Goal: Task Accomplishment & Management: Use online tool/utility

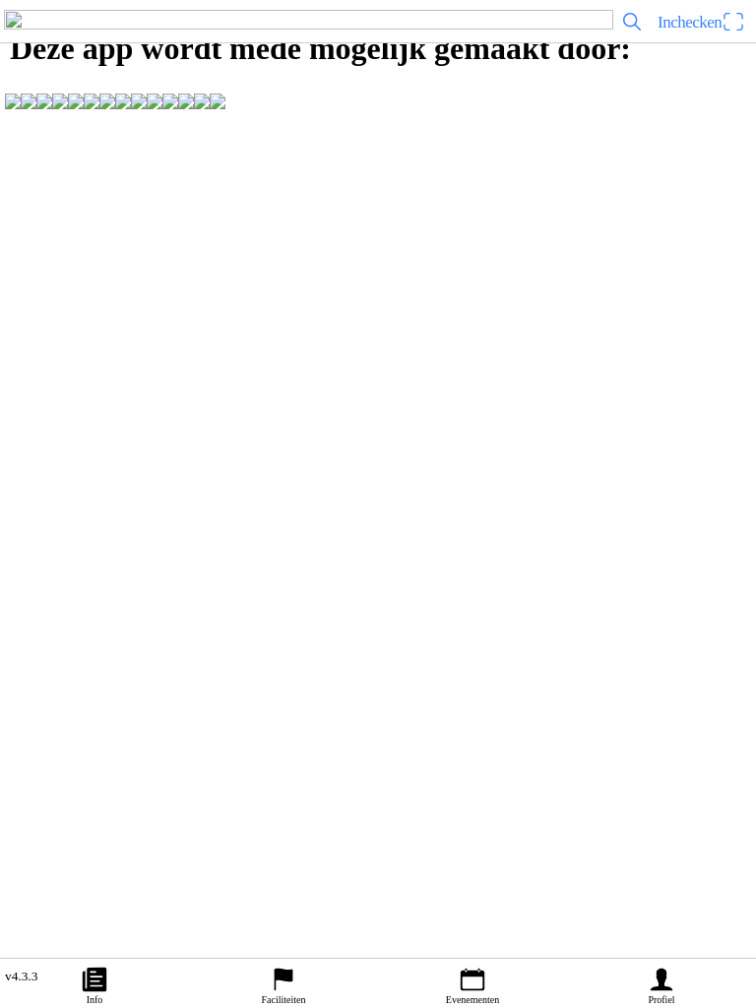
click at [668, 987] on icon "person" at bounding box center [662, 980] width 22 height 23
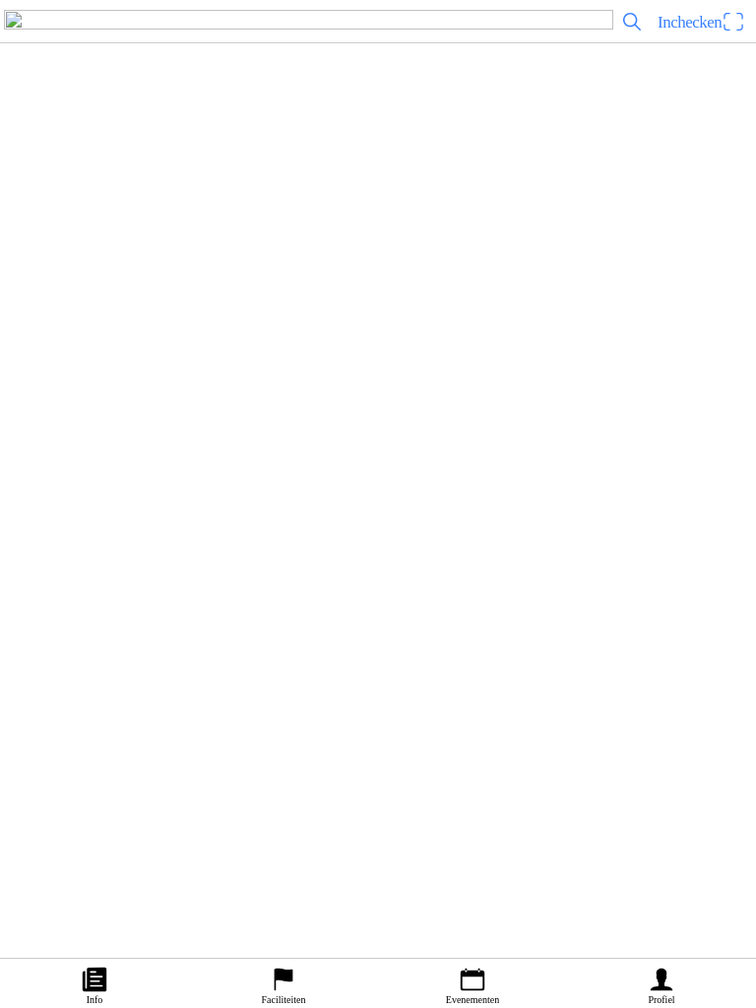
click at [274, 286] on ion-label "Bestellingen" at bounding box center [368, 277] width 705 height 20
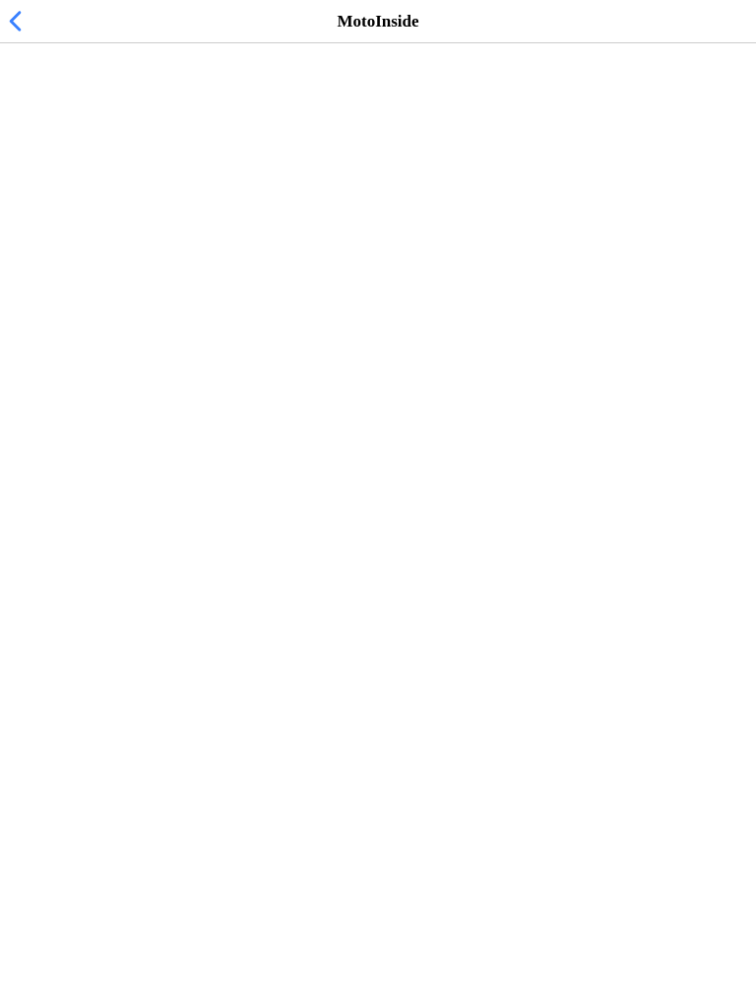
click at [24, 34] on span "button" at bounding box center [15, 21] width 22 height 31
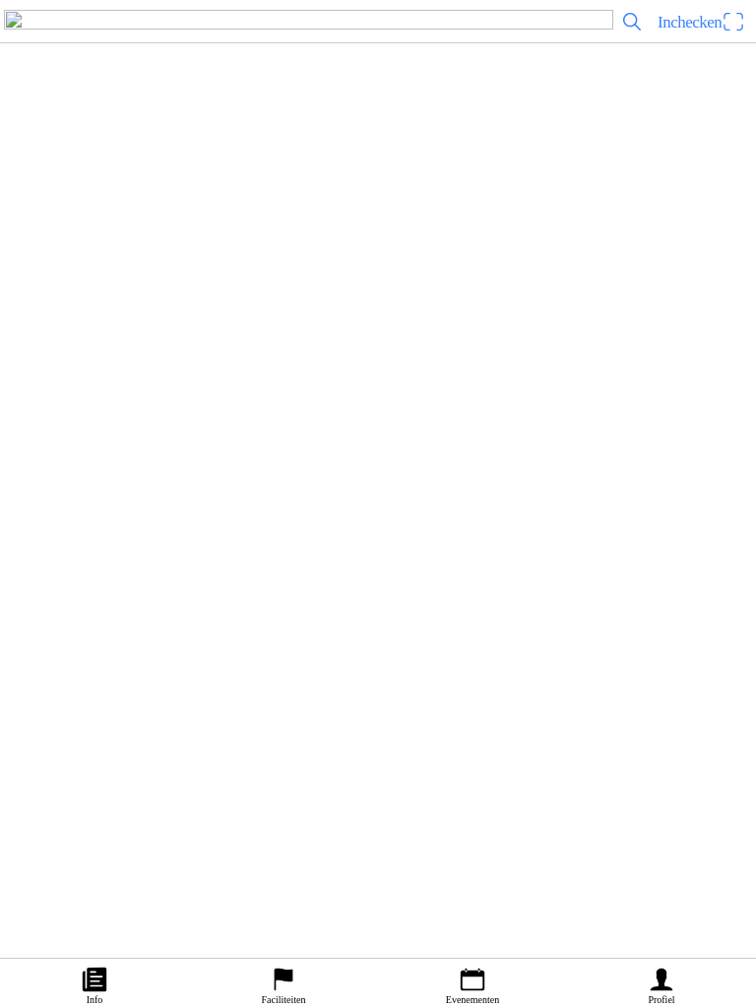
click at [693, 32] on span "Inchecken" at bounding box center [690, 22] width 64 height 19
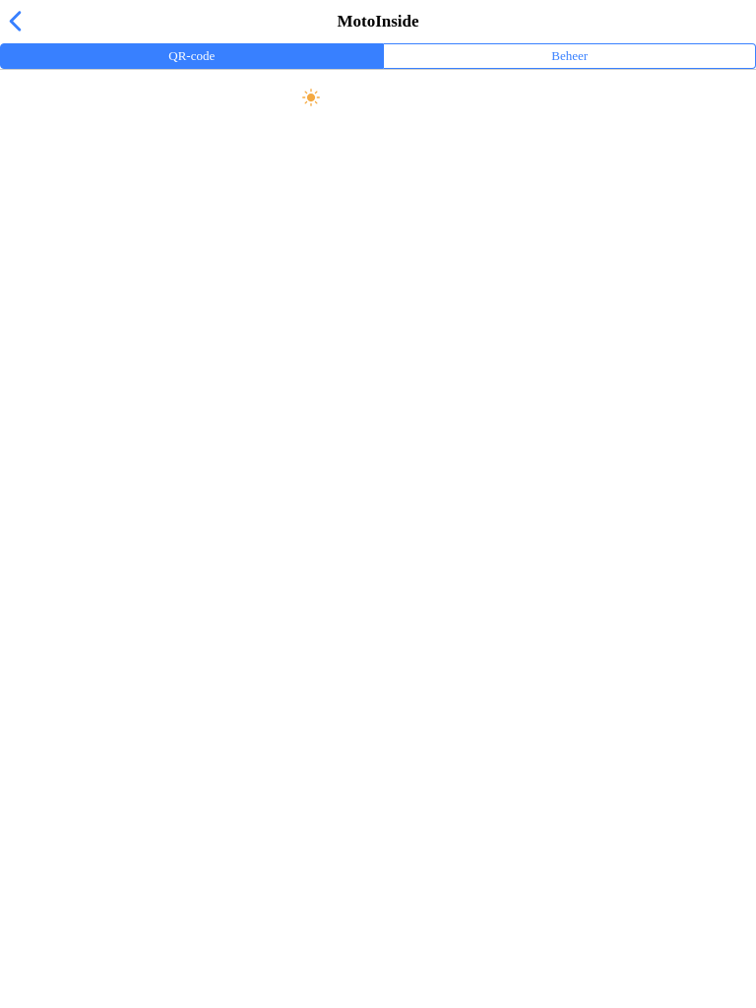
click at [601, 68] on button "Beheer" at bounding box center [569, 56] width 371 height 24
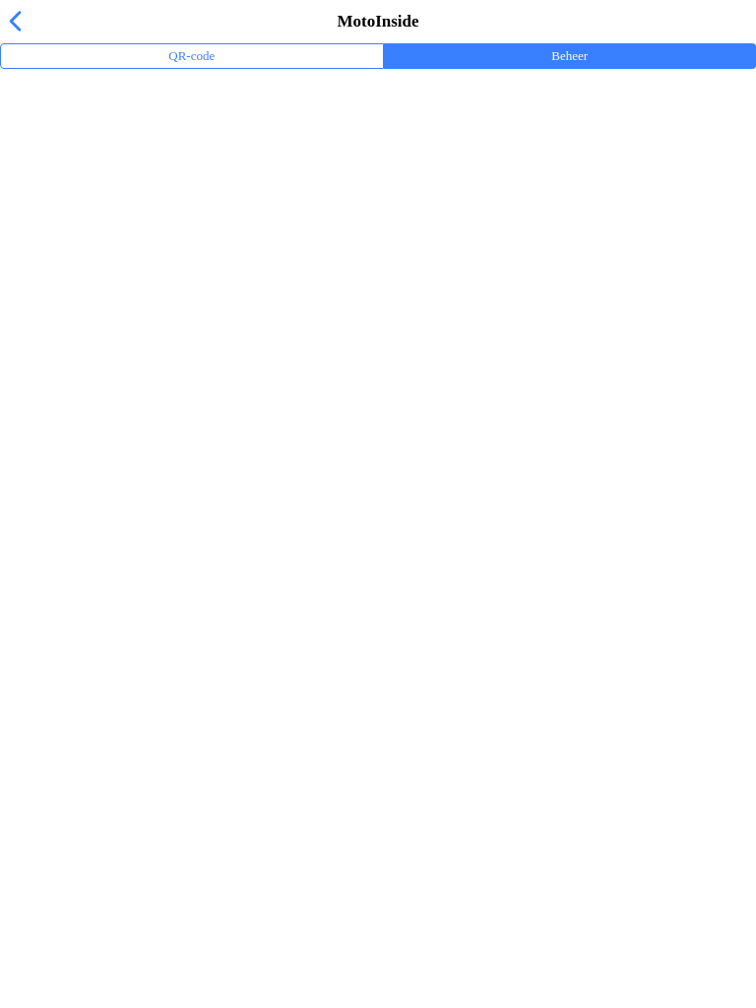
click at [165, 139] on ion-label "Trainingsevenementen" at bounding box center [378, 129] width 725 height 20
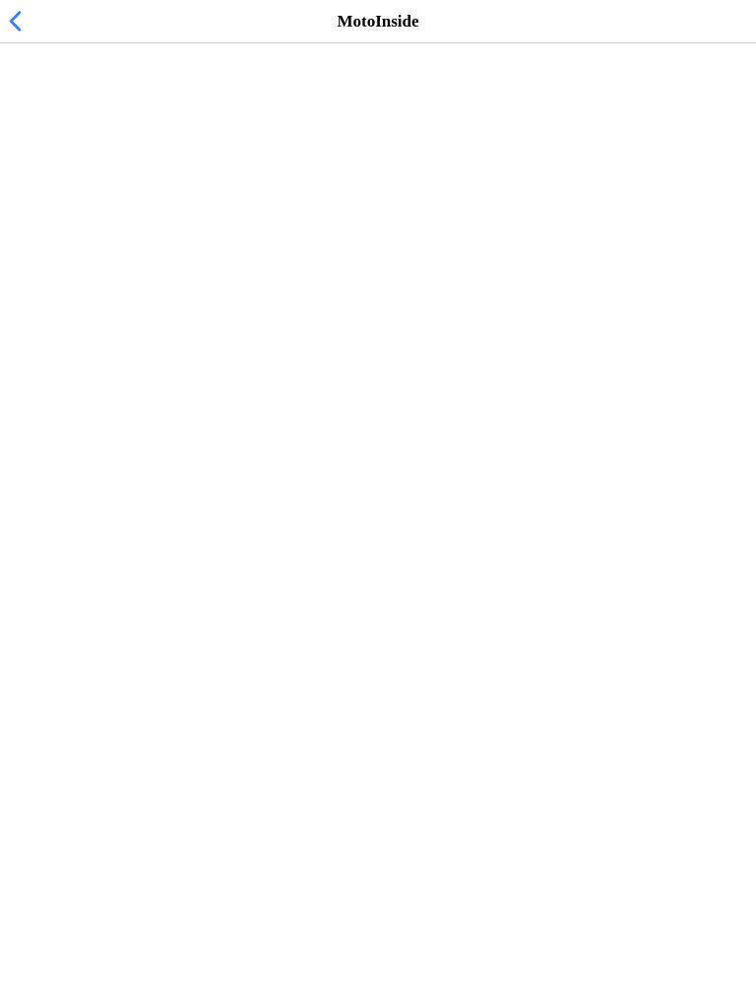
click at [134, 130] on span "zo 12 okt. - 10:00" at bounding box center [75, 120] width 118 height 19
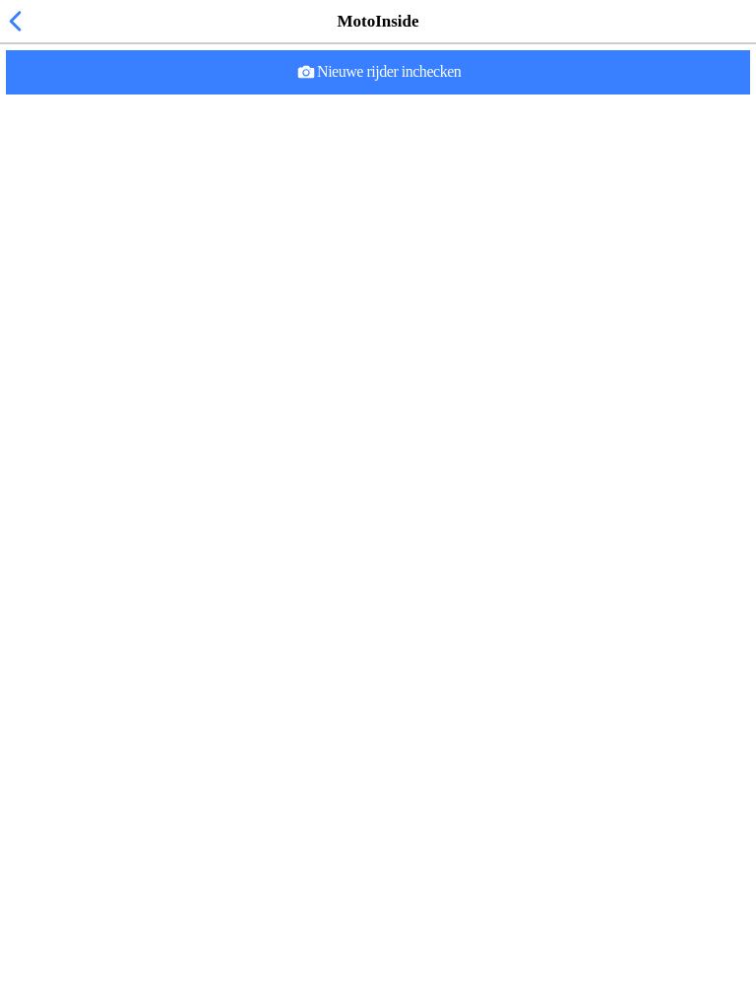
click at [528, 95] on span "Nieuwe rijder inchecken" at bounding box center [378, 72] width 713 height 44
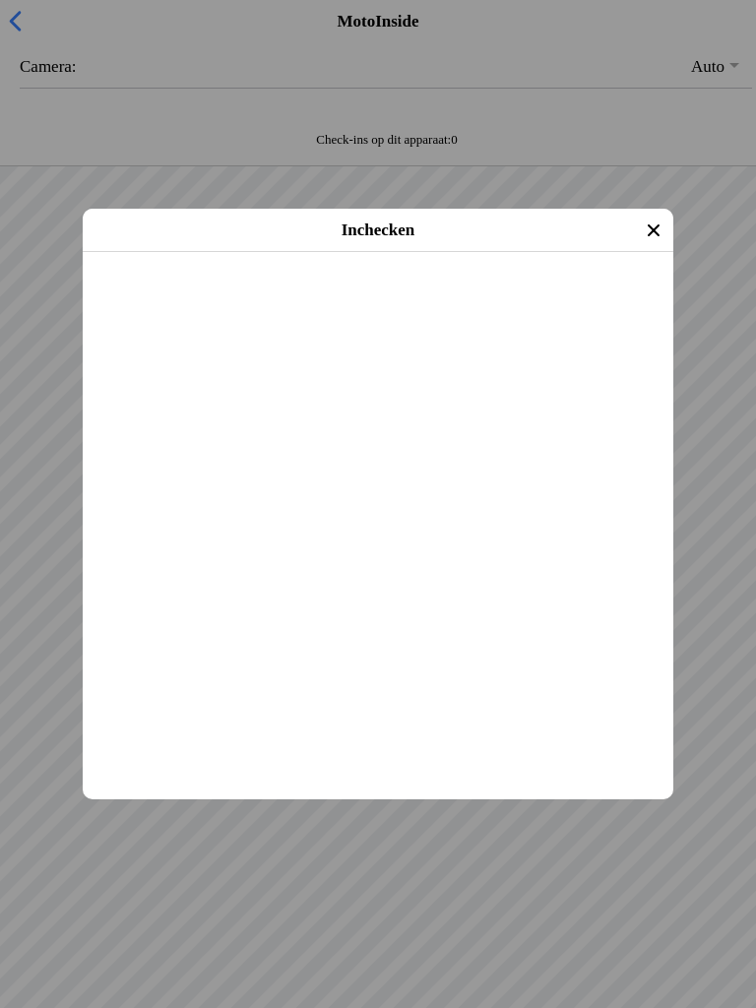
click at [648, 232] on icon "close" at bounding box center [654, 230] width 12 height 12
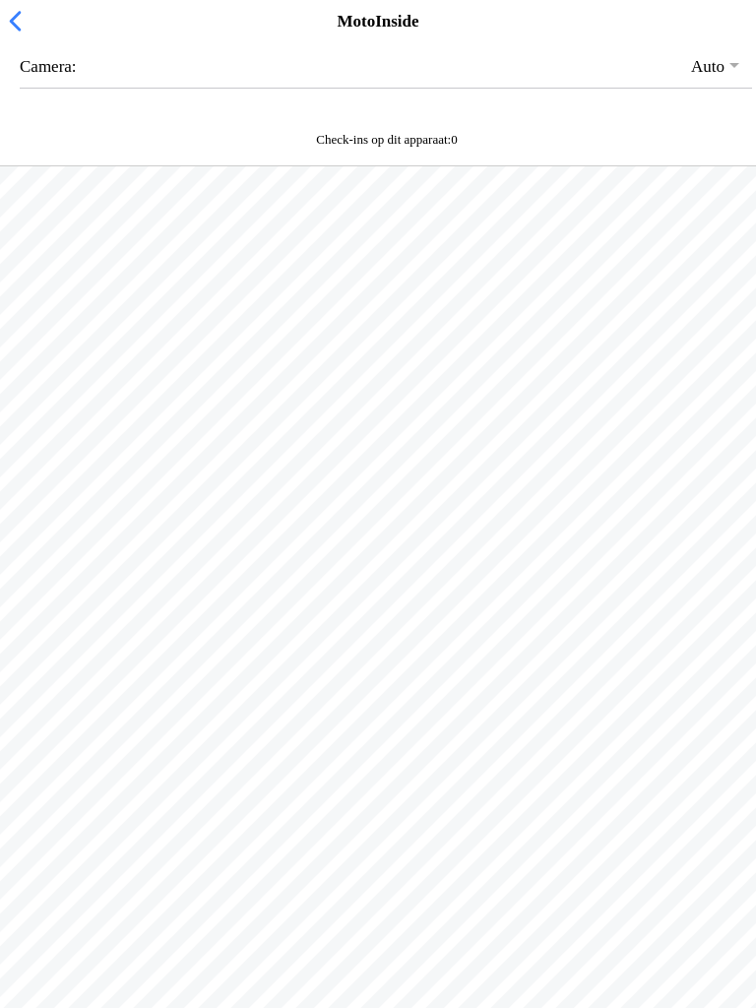
click at [26, 36] on span "button" at bounding box center [15, 21] width 22 height 31
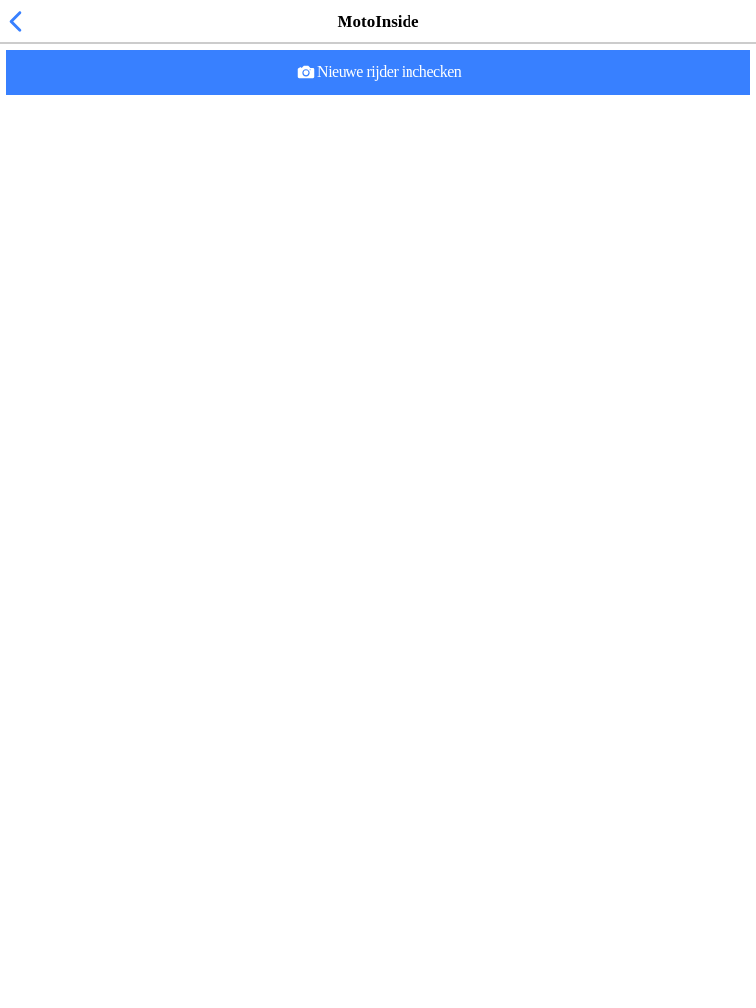
click at [148, 65] on ion-list-header "Ingecheckte rijders (0)" at bounding box center [386, 61] width 772 height 39
click at [175, 82] on ion-list-header "Ingecheckte rijders (0)" at bounding box center [386, 61] width 772 height 39
click at [119, 69] on ion-list-header "Ingecheckte rijders (0)" at bounding box center [386, 61] width 772 height 39
click at [23, 34] on span "button" at bounding box center [15, 21] width 22 height 31
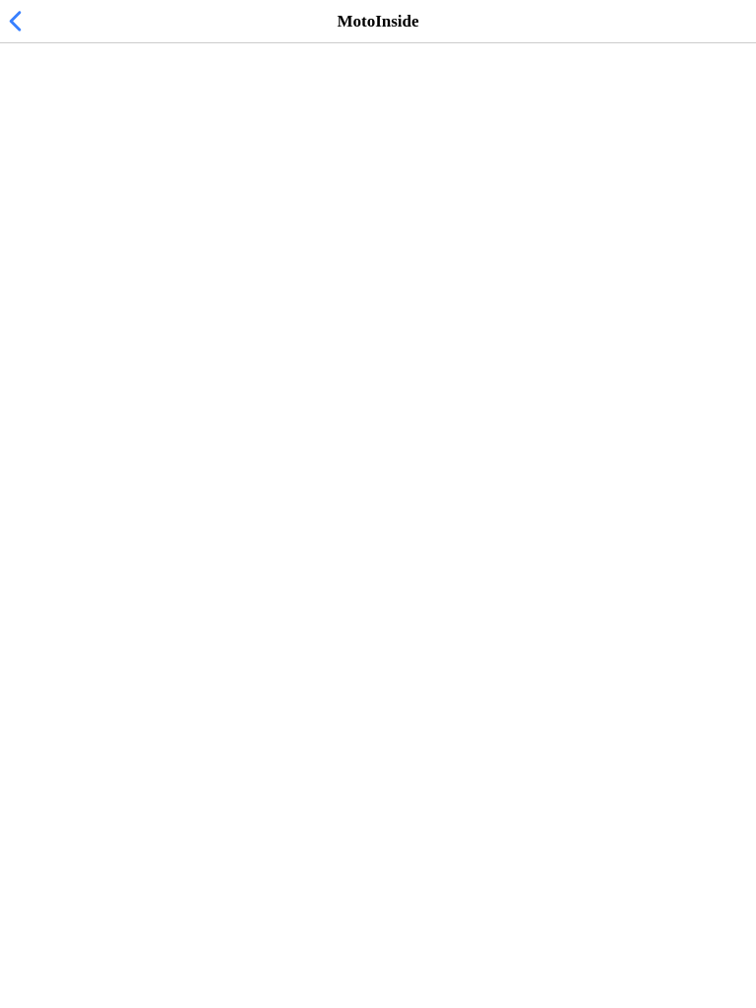
click at [102, 130] on span "zo 12 okt. - 10:00" at bounding box center [75, 120] width 118 height 19
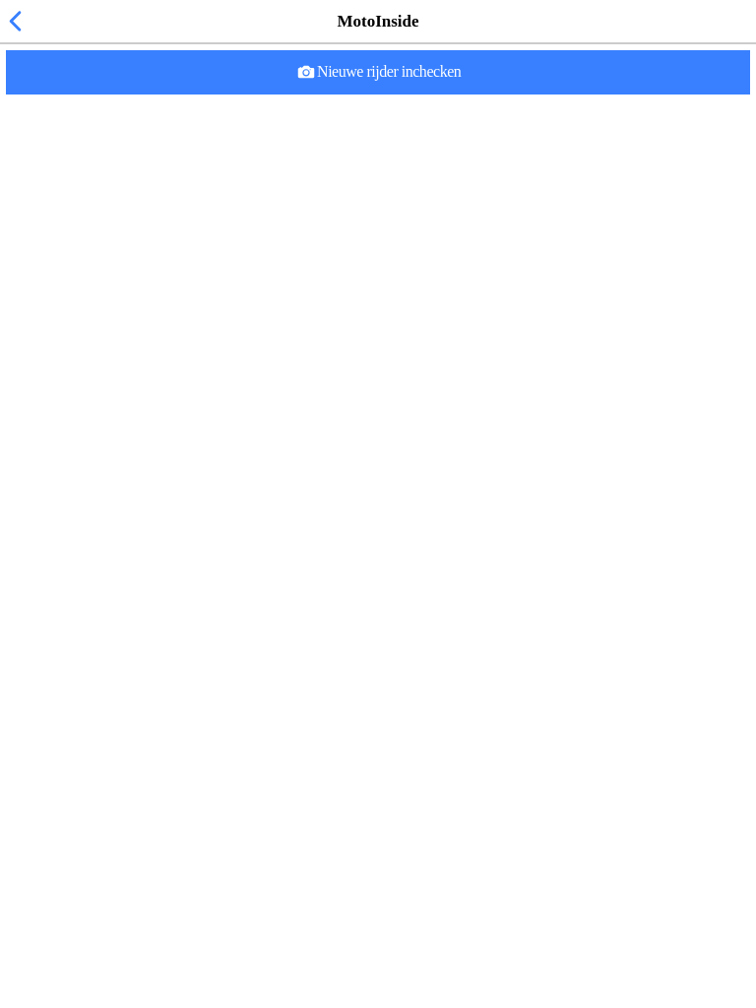
click at [595, 95] on span "Nieuwe rijder inchecken" at bounding box center [378, 72] width 713 height 44
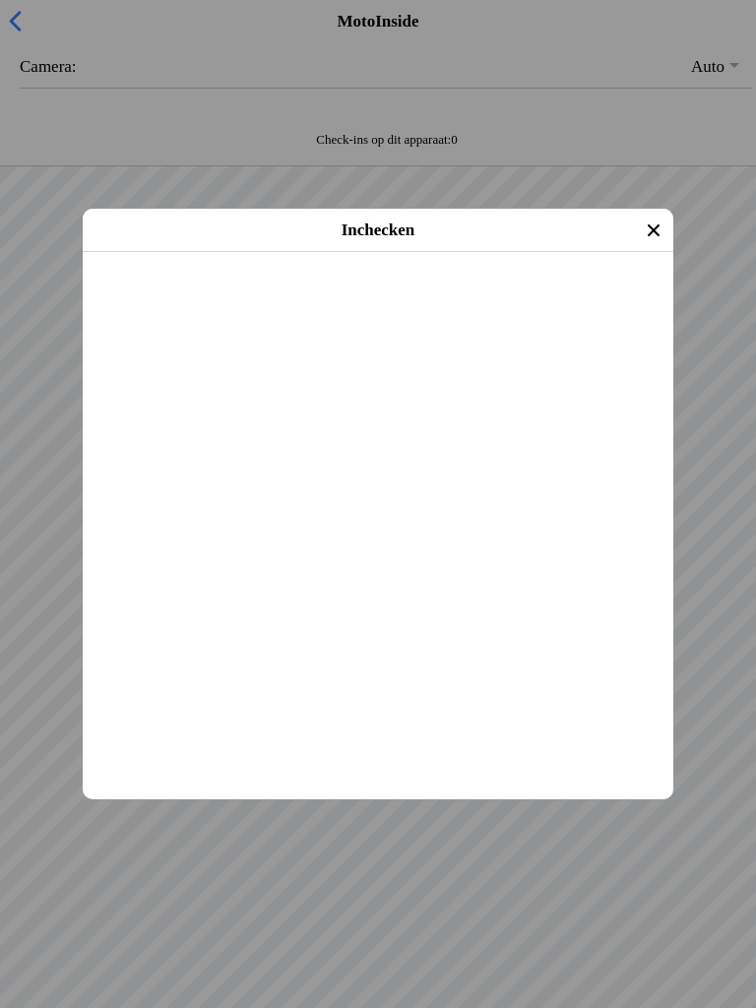
click at [443, 300] on span "Inchecken" at bounding box center [377, 278] width 555 height 44
click at [411, 300] on span "Inchecken" at bounding box center [377, 278] width 555 height 44
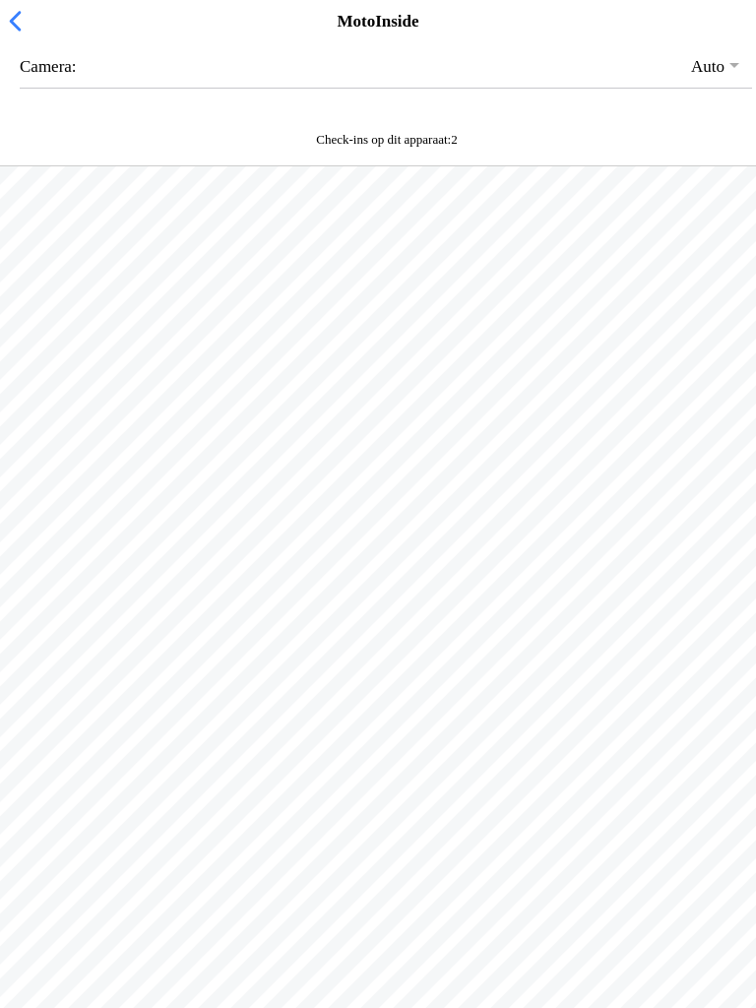
click at [14, 36] on span "button" at bounding box center [15, 21] width 22 height 31
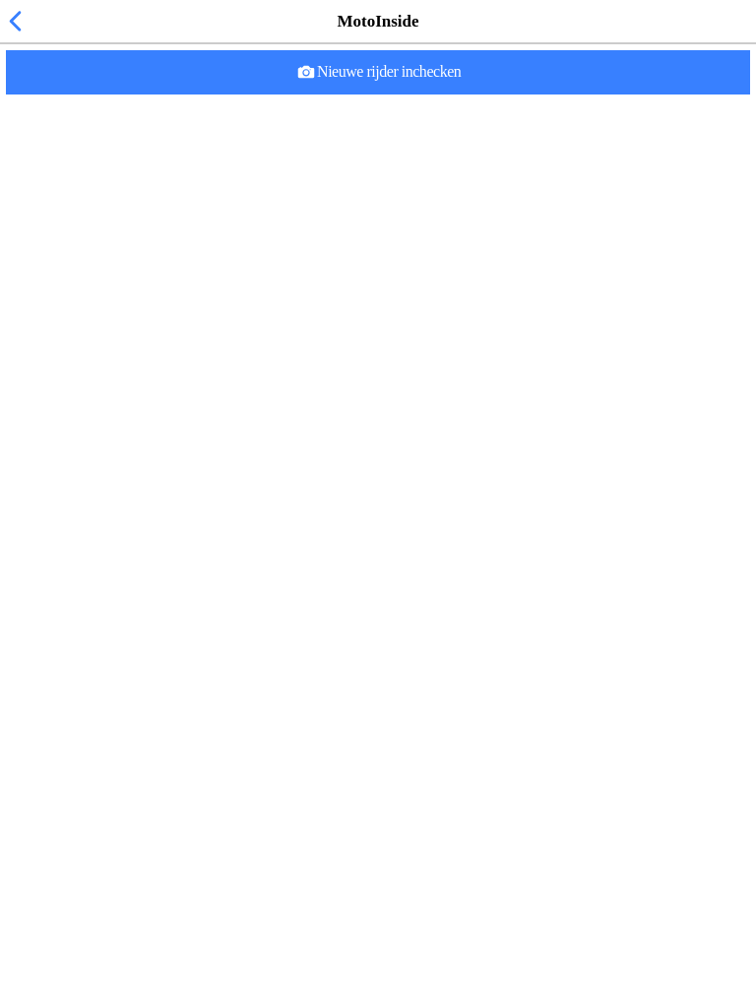
click at [16, 36] on span "button" at bounding box center [15, 21] width 22 height 31
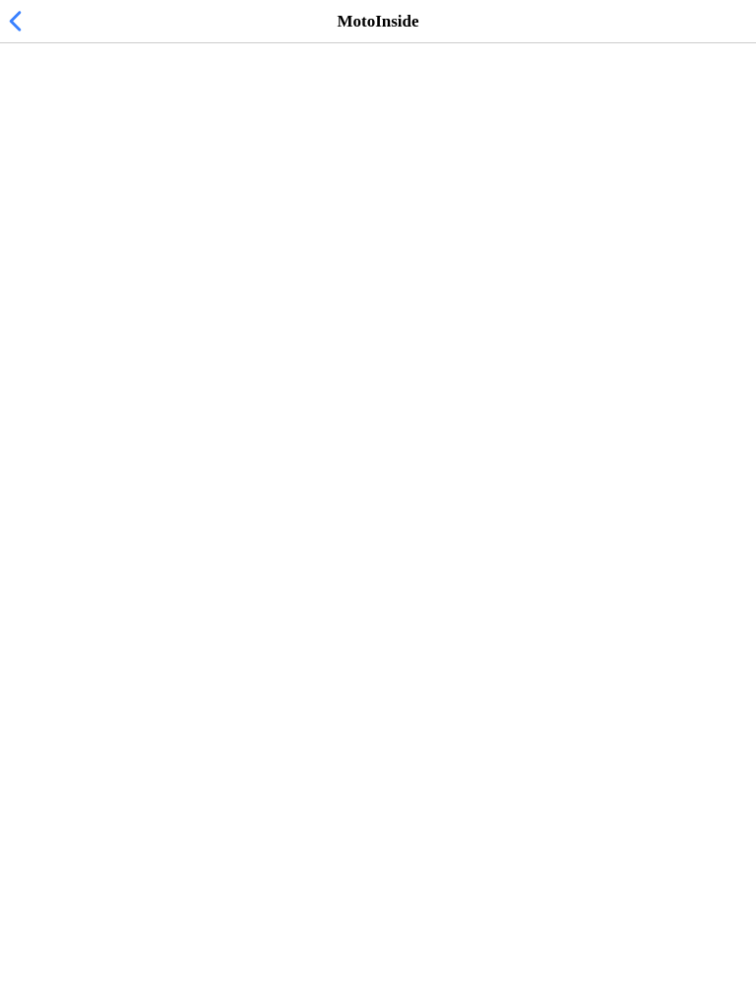
click at [13, 36] on span "button" at bounding box center [15, 21] width 22 height 31
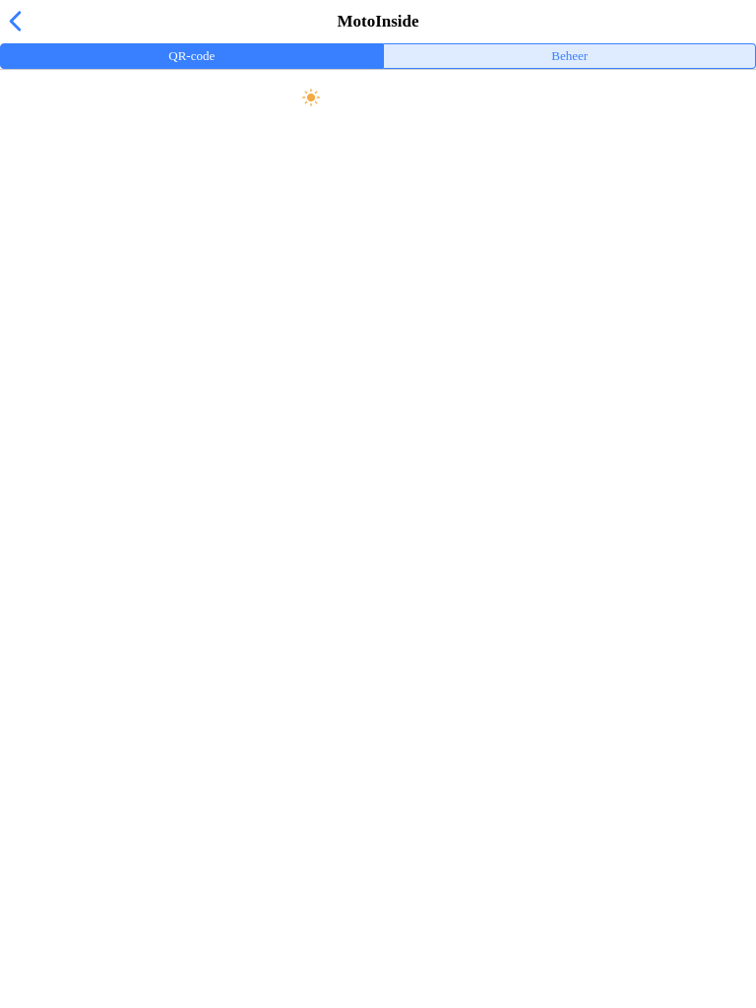
click at [600, 65] on button "Beheer" at bounding box center [569, 56] width 371 height 24
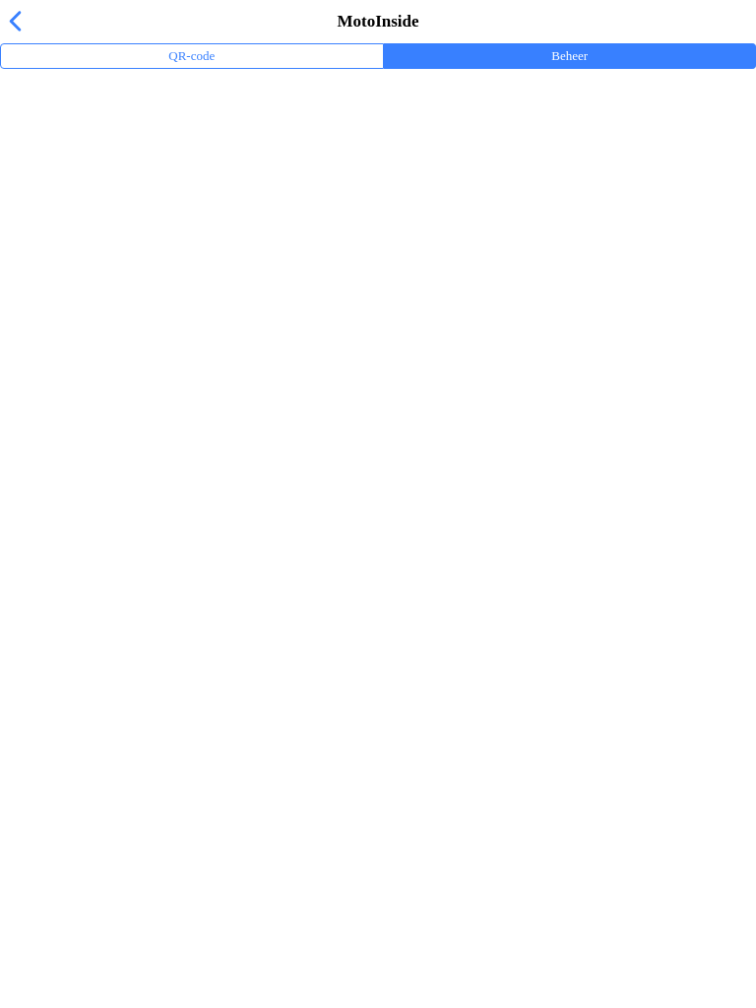
click at [636, 68] on button "Beheer" at bounding box center [569, 56] width 371 height 24
click at [6, 28] on span "button" at bounding box center [15, 21] width 22 height 31
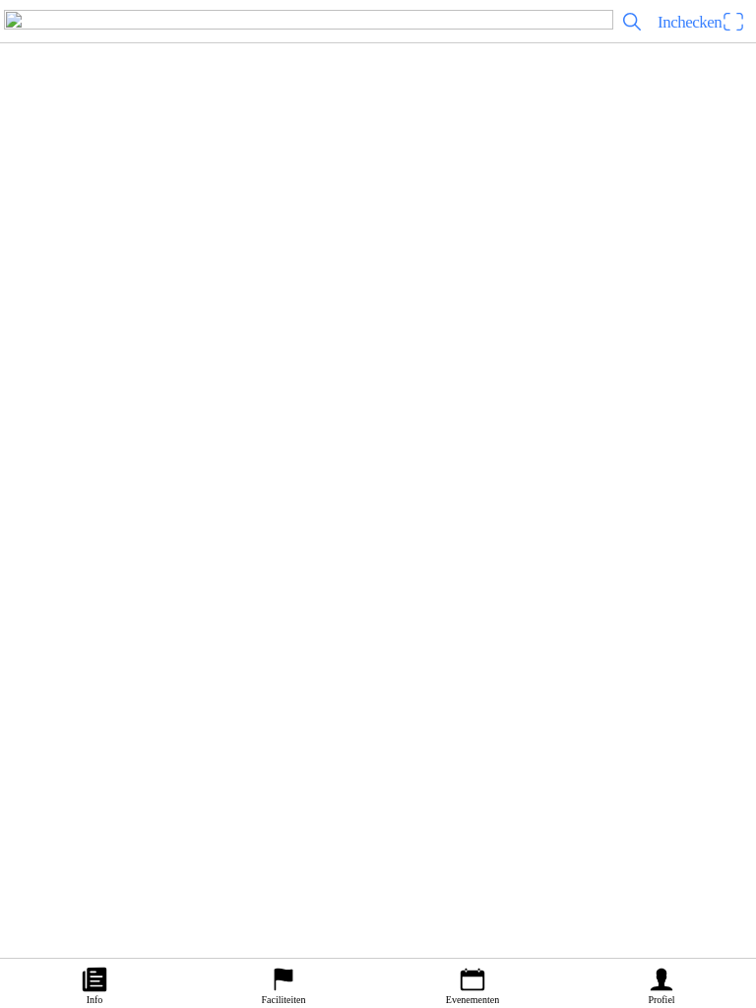
click at [131, 286] on ion-label "Bestellingen" at bounding box center [368, 277] width 705 height 20
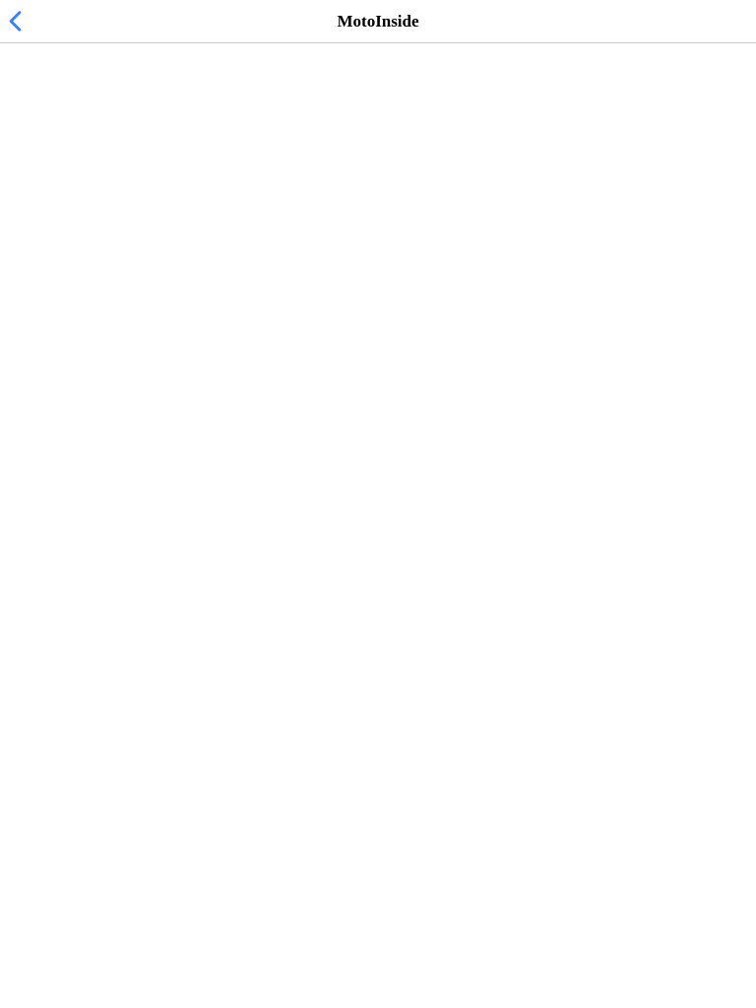
click at [13, 36] on span "button" at bounding box center [15, 21] width 22 height 31
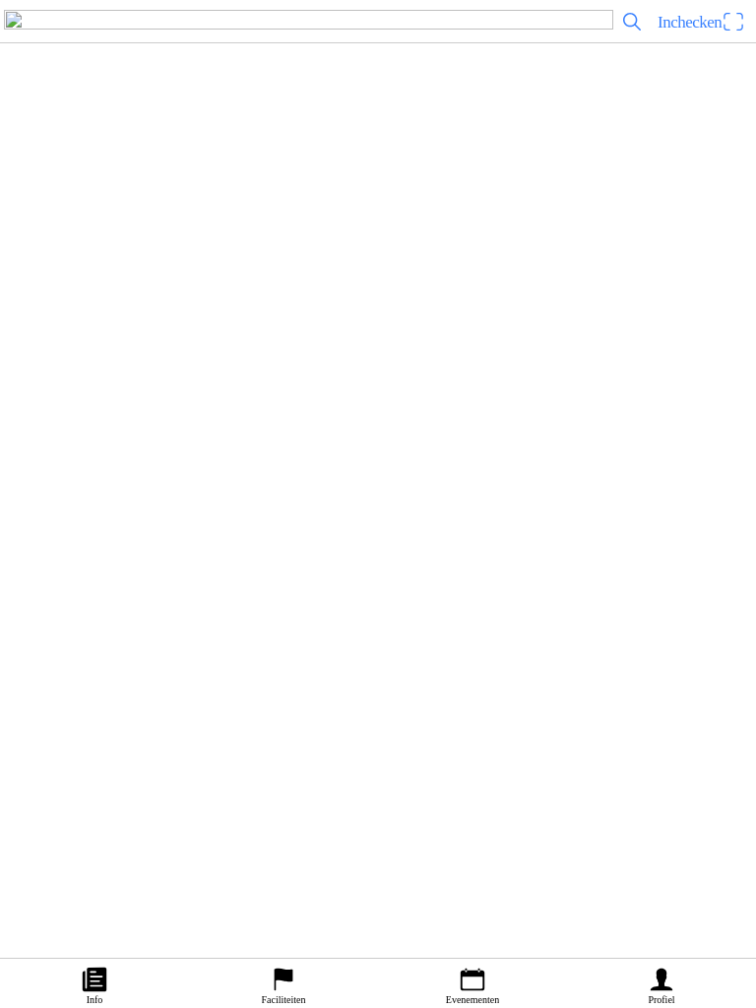
click at [128, 242] on ion-label "Faciliteiten" at bounding box center [368, 233] width 705 height 20
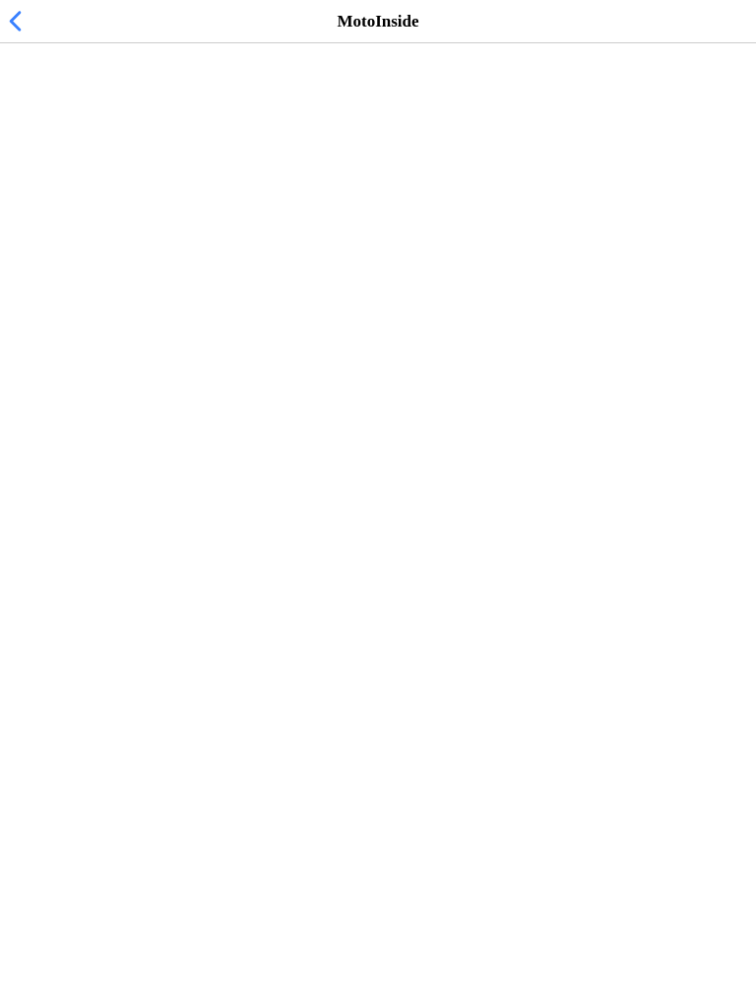
click at [0, 0] on slot "MC de Peelrijders - Nederweert-Eind" at bounding box center [0, 0] width 0 height 0
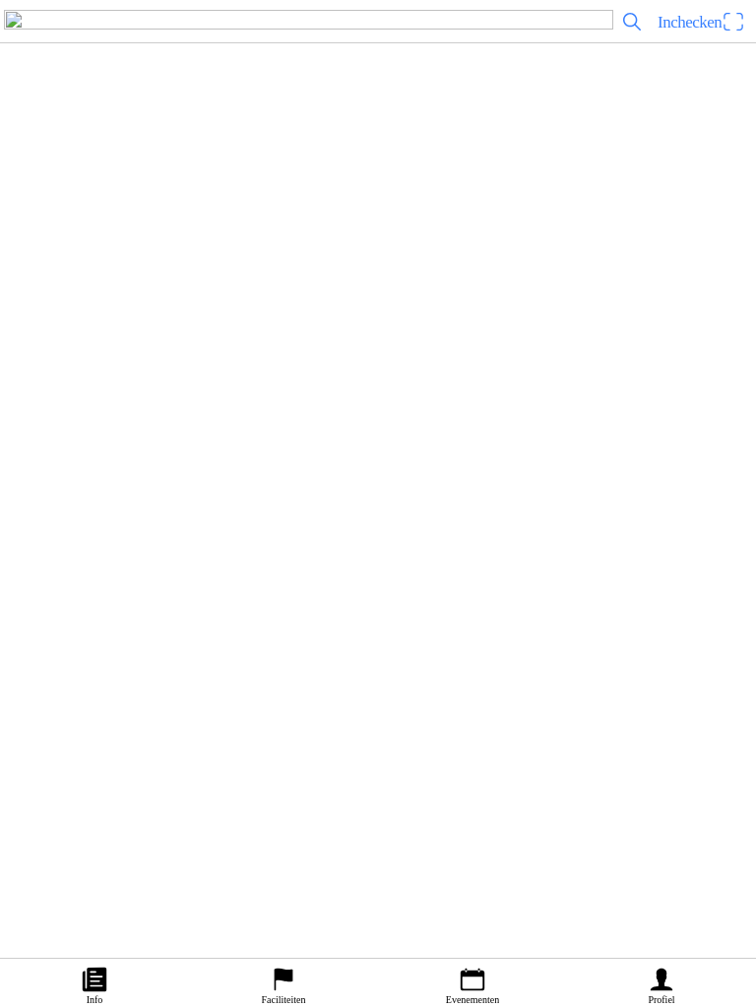
scroll to position [83, 0]
click at [657, 985] on icon "person" at bounding box center [662, 980] width 30 height 30
click at [698, 32] on span "Inchecken" at bounding box center [690, 22] width 64 height 19
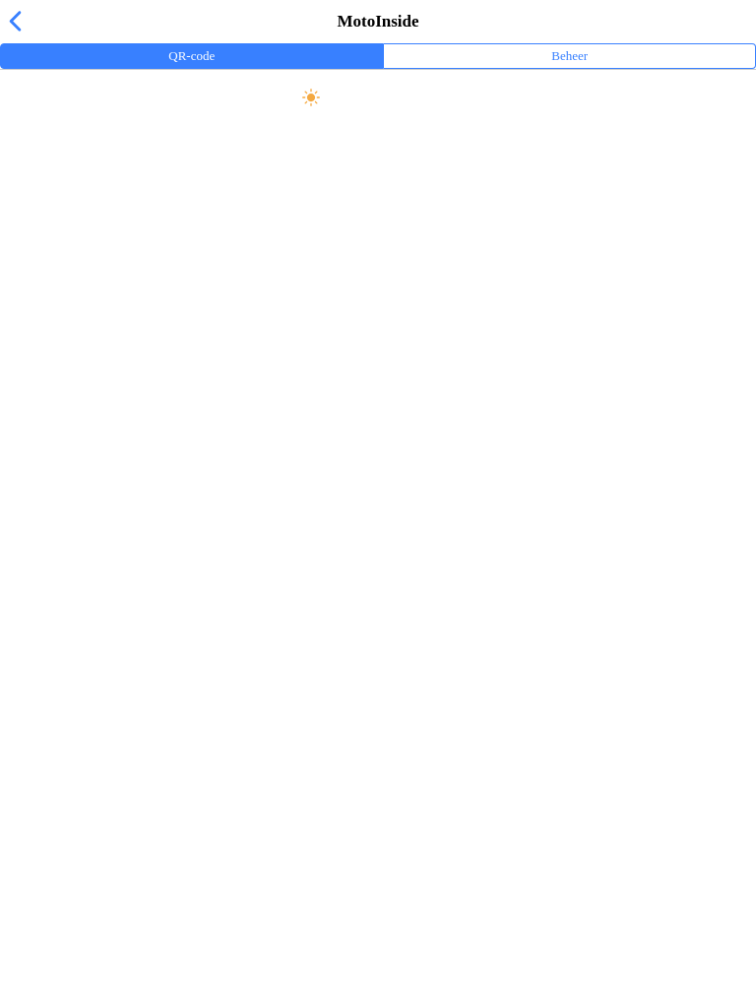
click at [621, 68] on button "Beheer" at bounding box center [569, 56] width 371 height 24
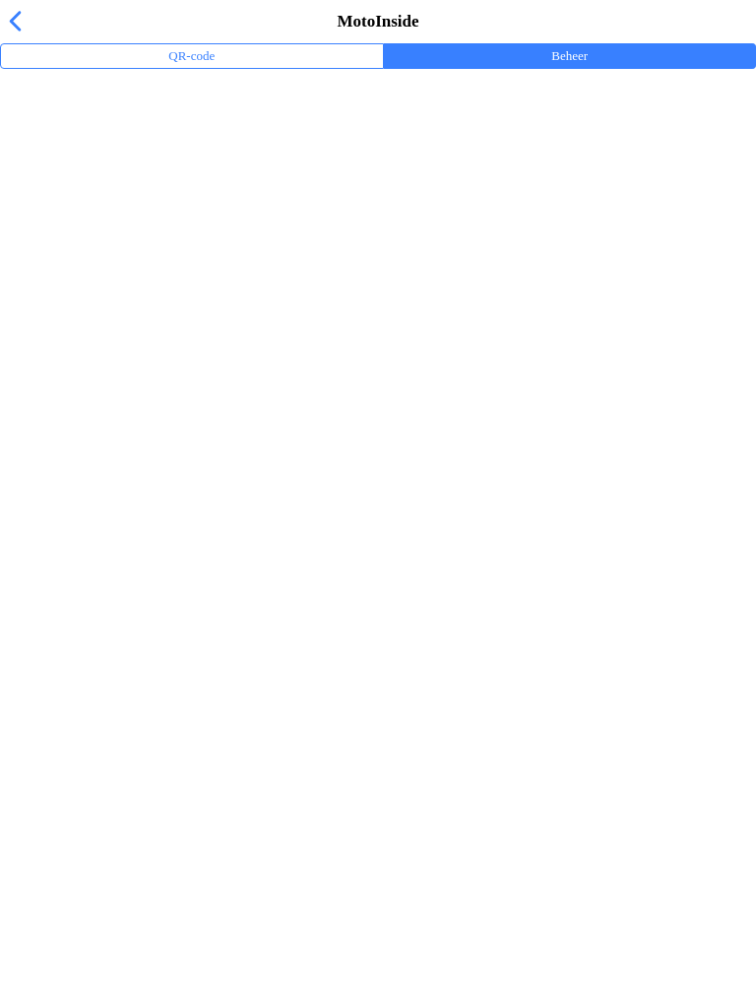
click at [99, 139] on ion-label "Trainingsevenementen" at bounding box center [378, 129] width 725 height 20
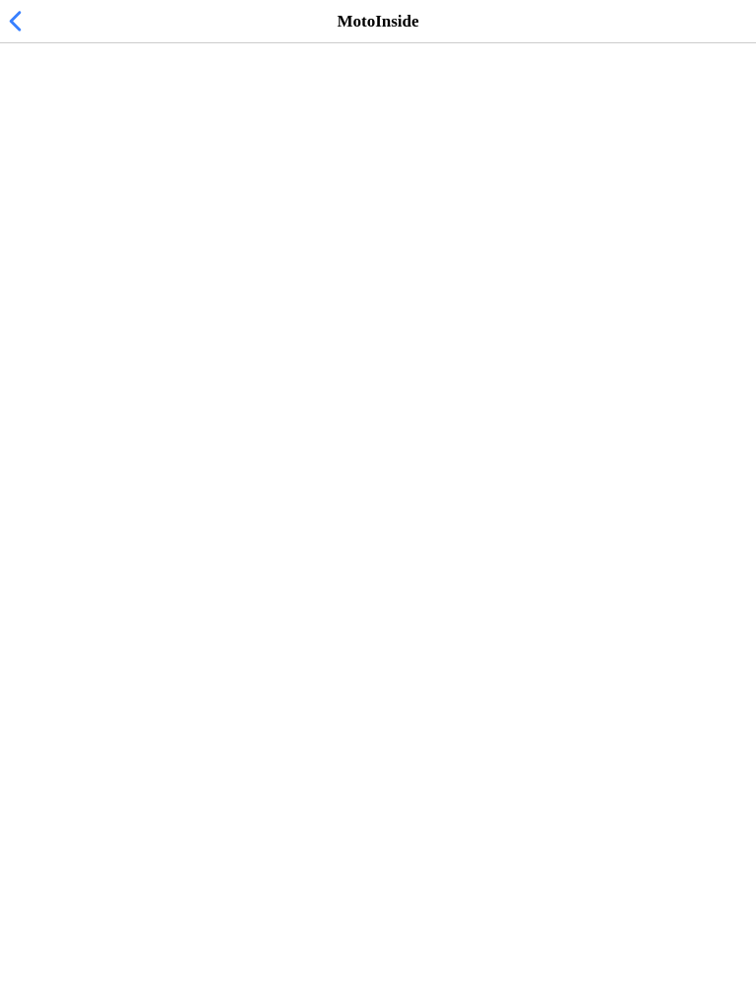
click at [58, 130] on span "zo 12 okt. - 10:00" at bounding box center [75, 120] width 118 height 19
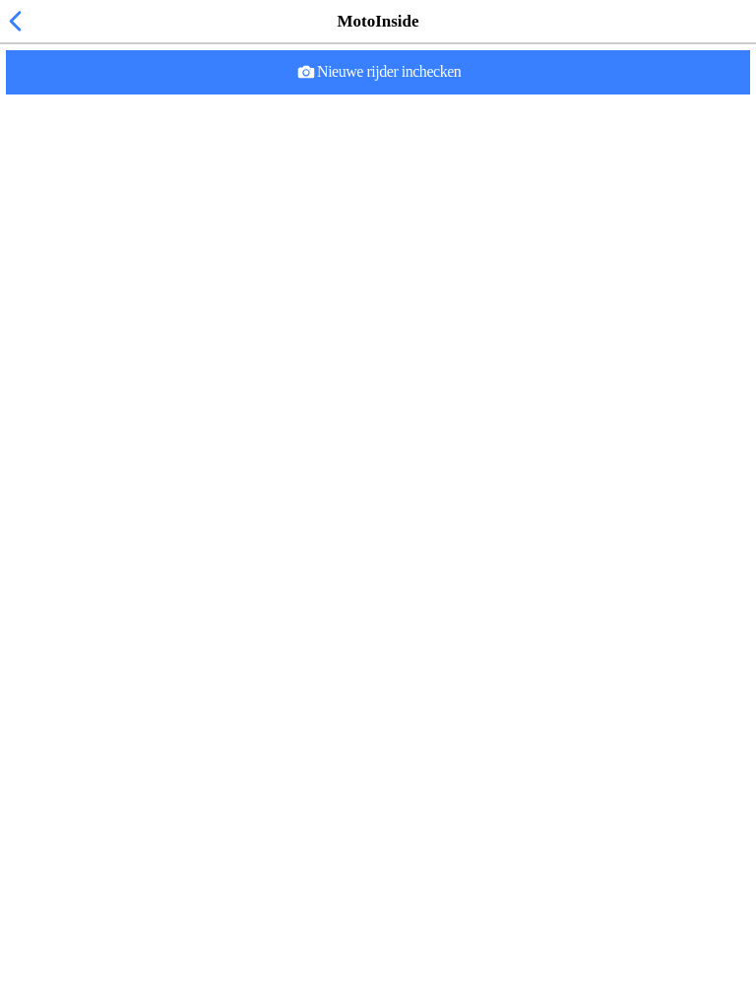
click at [8, 36] on span "button" at bounding box center [15, 21] width 22 height 31
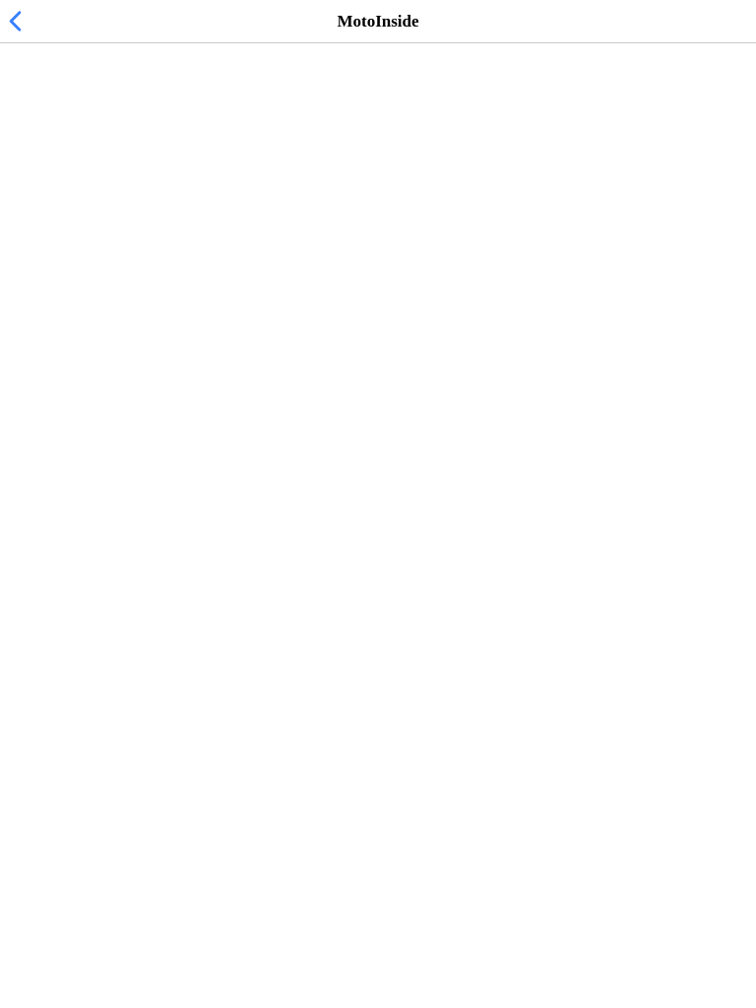
click at [25, 33] on span "button" at bounding box center [15, 21] width 22 height 31
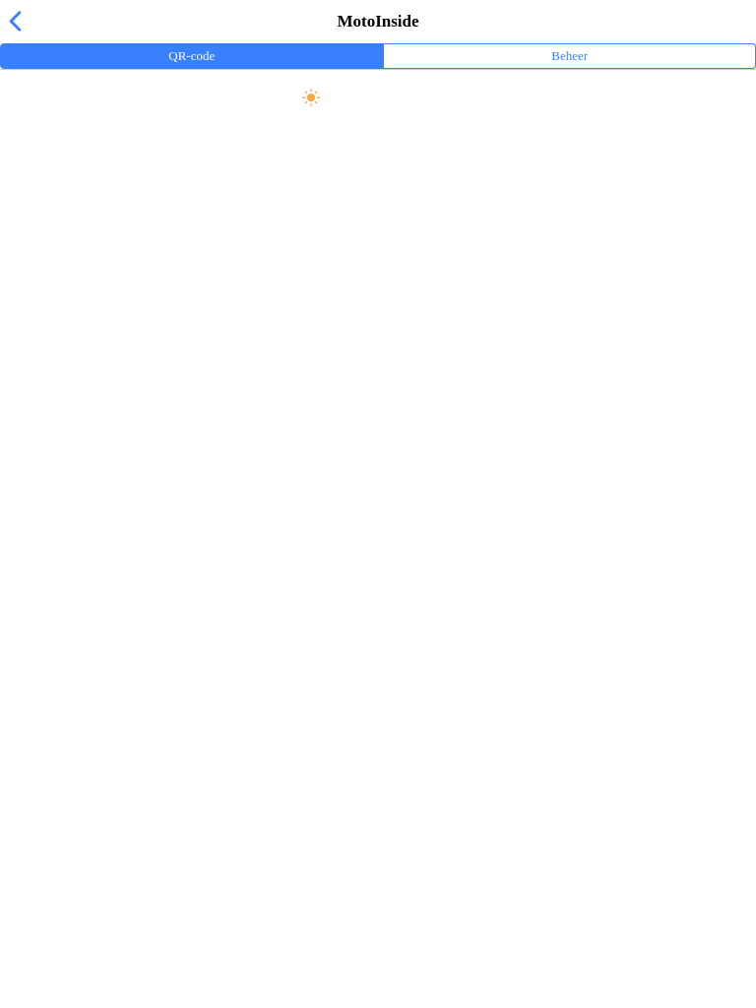
click at [583, 65] on button "Beheer" at bounding box center [569, 56] width 371 height 24
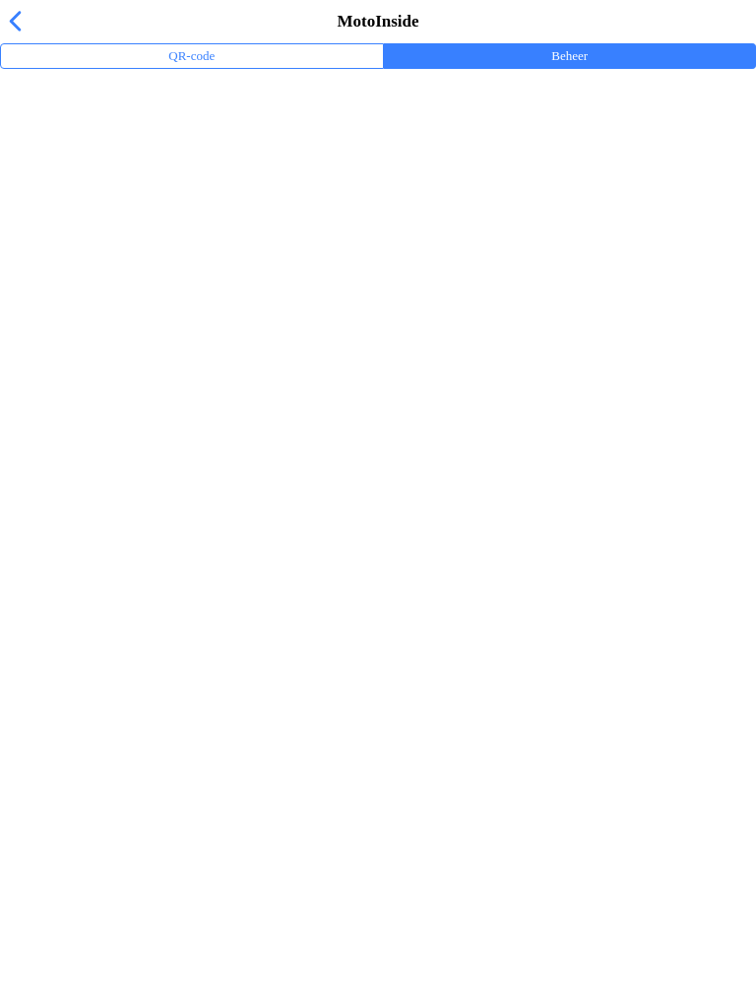
click at [142, 139] on ion-label "Trainingsevenementen" at bounding box center [378, 129] width 725 height 20
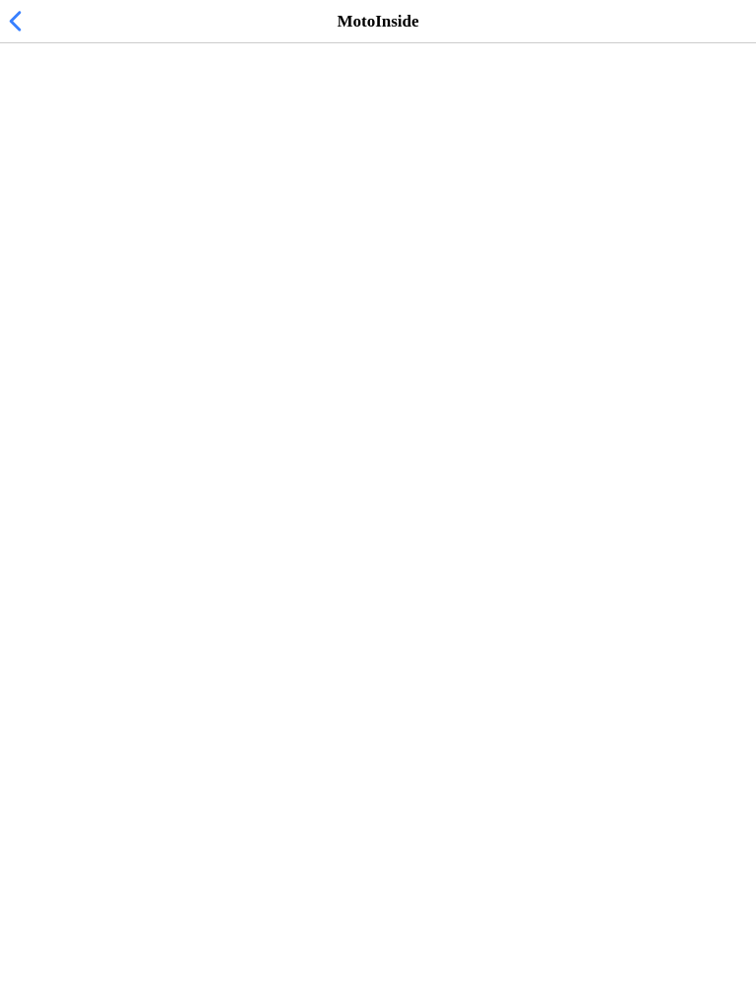
click at [219, 111] on h2 "Vrij trainen zondag 10:00-1300" at bounding box center [368, 102] width 705 height 20
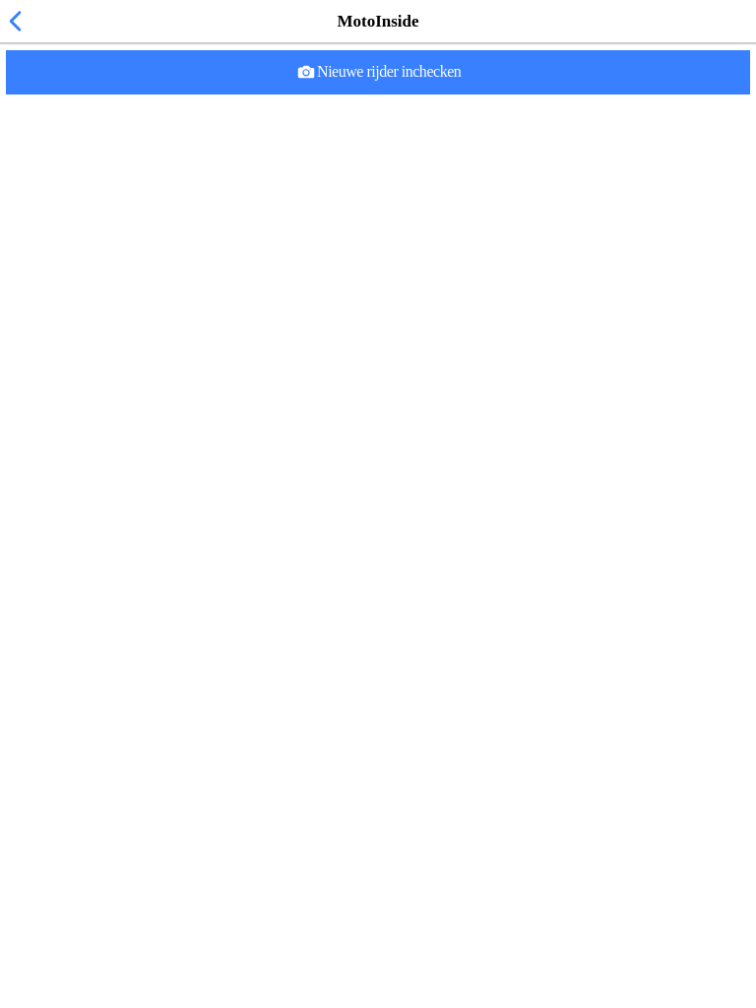
click at [467, 95] on span "Nieuwe rijder inchecken" at bounding box center [378, 72] width 713 height 44
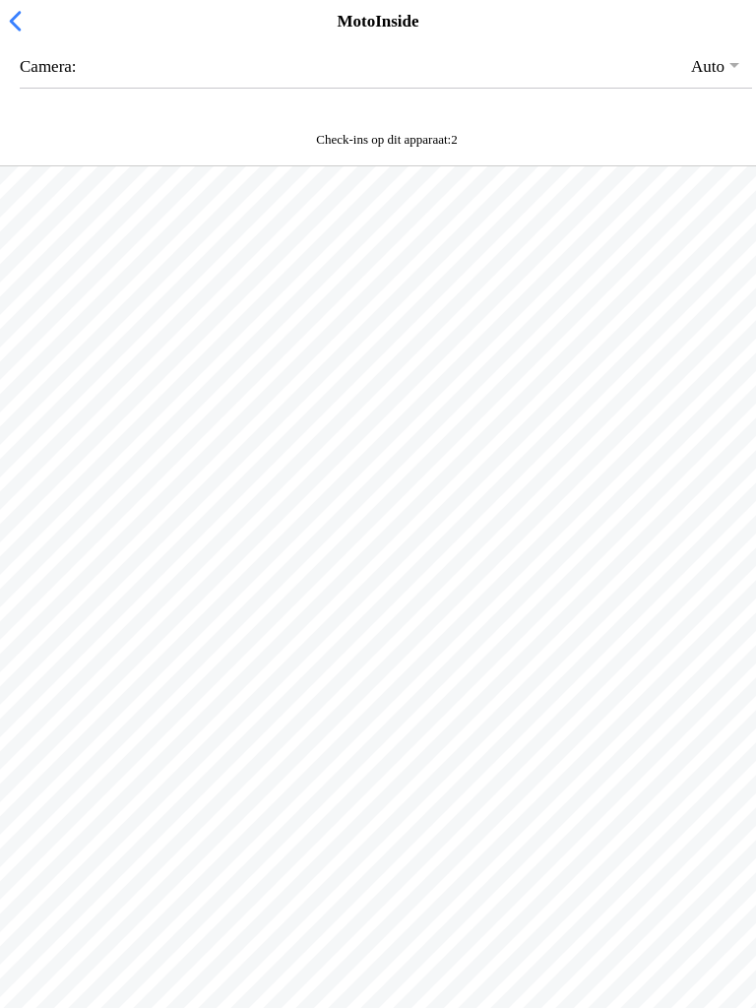
click at [4, 36] on span "button" at bounding box center [15, 21] width 22 height 31
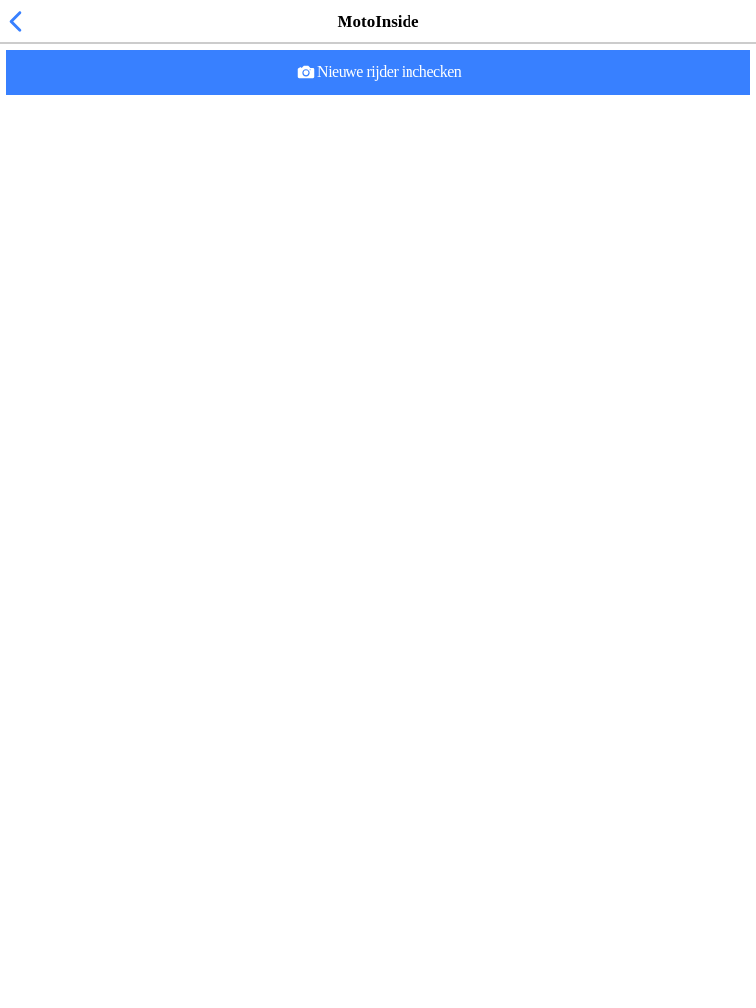
click at [4, 36] on span "button" at bounding box center [15, 21] width 22 height 31
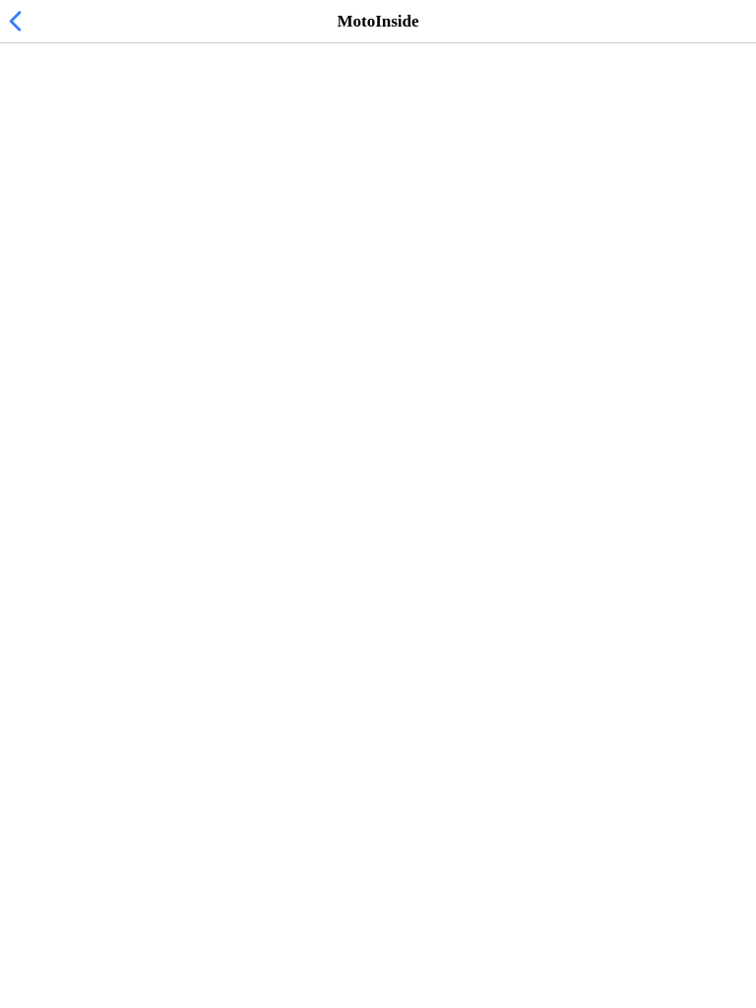
click at [83, 111] on h2 "Vrij trainen zondag 10:00-1300" at bounding box center [368, 102] width 705 height 20
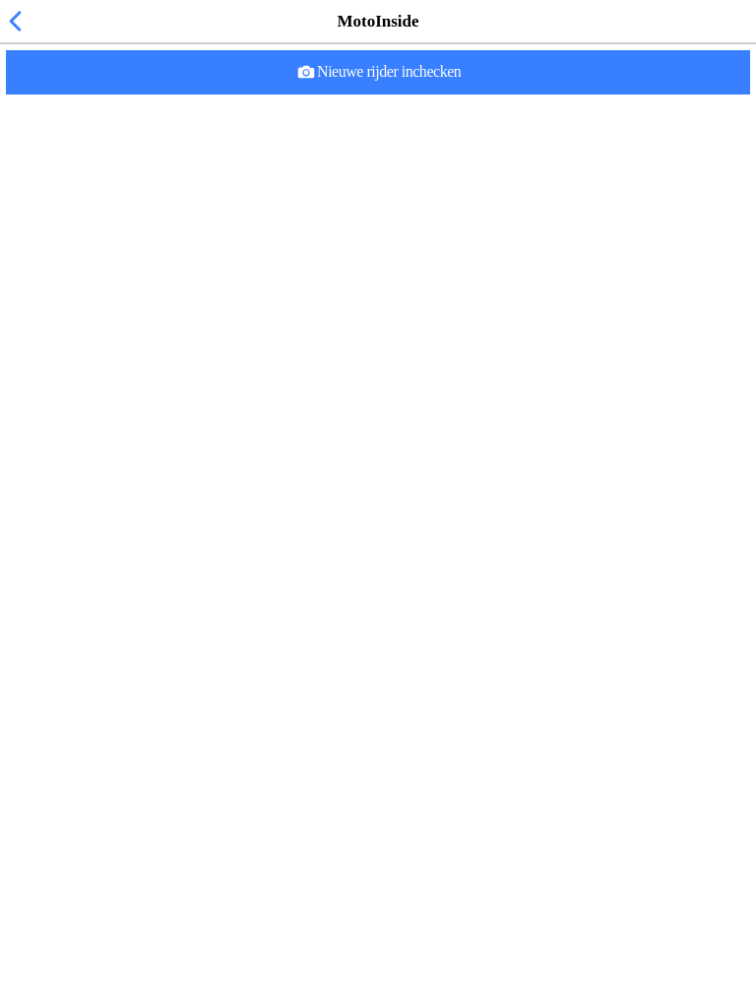
click at [14, 36] on span "button" at bounding box center [15, 21] width 22 height 31
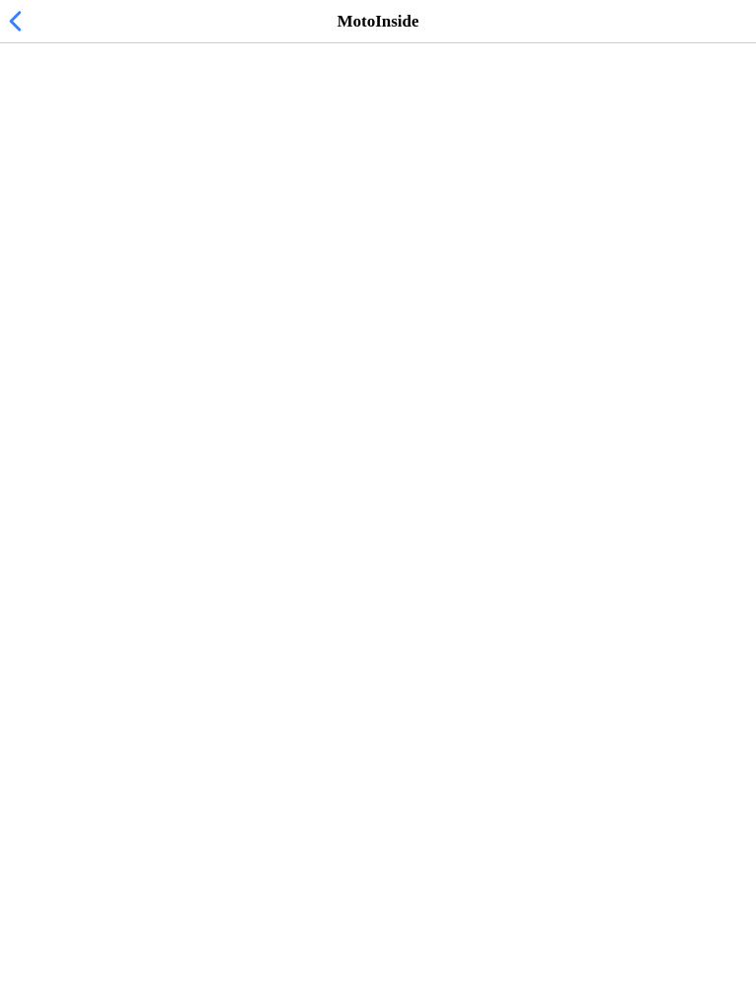
click at [21, 36] on span "button" at bounding box center [15, 21] width 22 height 31
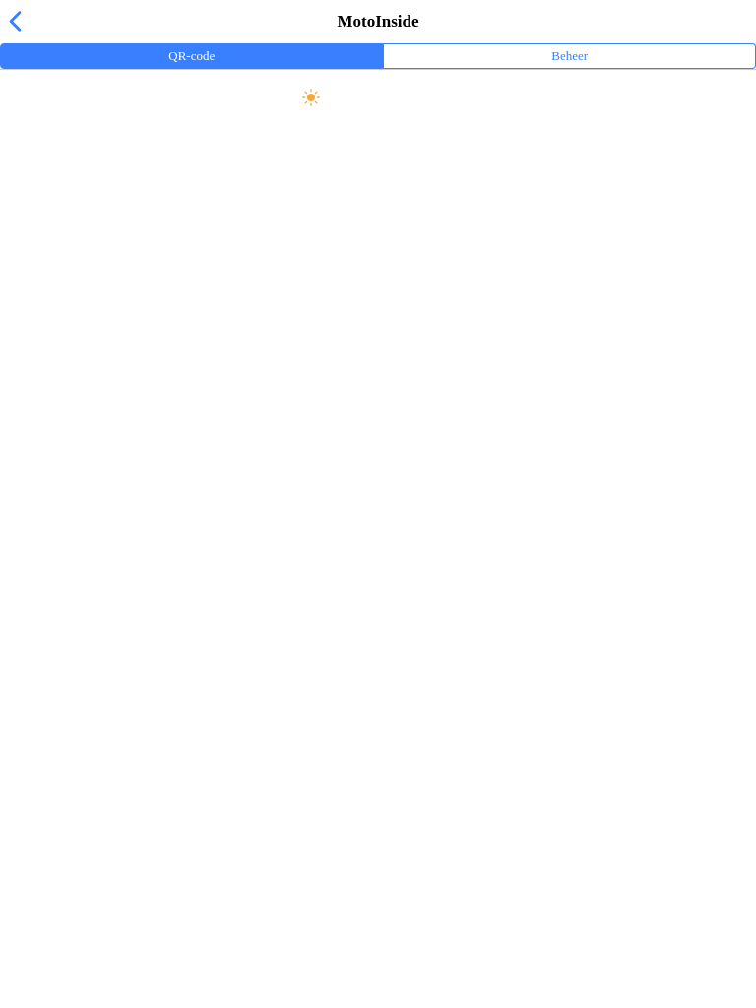
click at [17, 36] on span "button" at bounding box center [15, 21] width 22 height 31
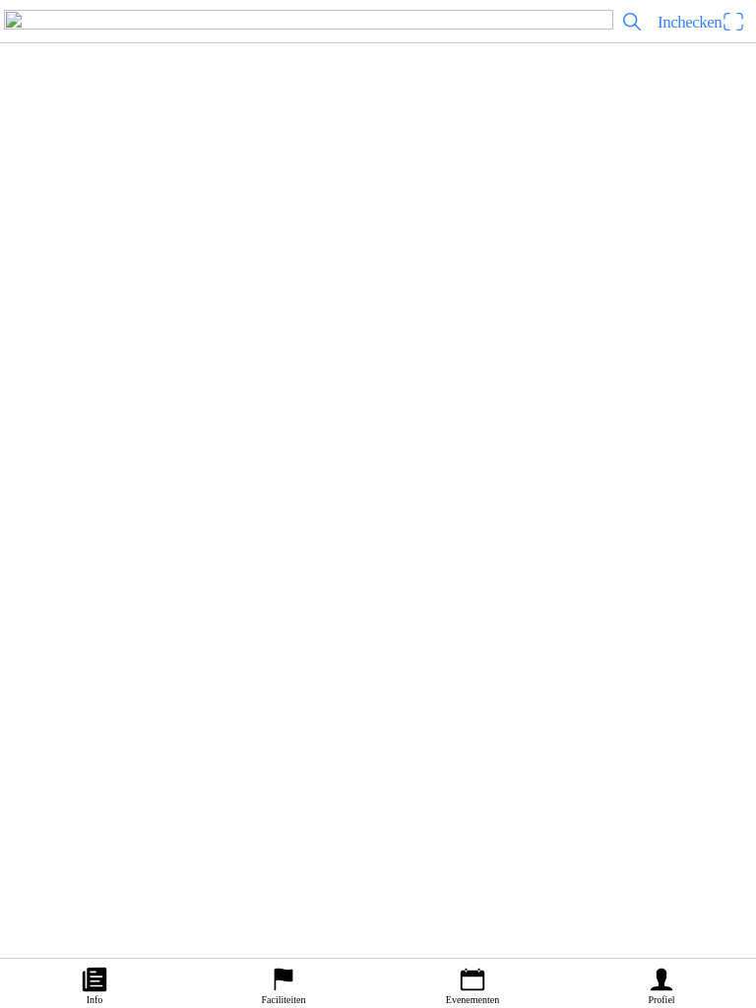
click at [124, 286] on ion-label "Bestellingen" at bounding box center [368, 277] width 705 height 20
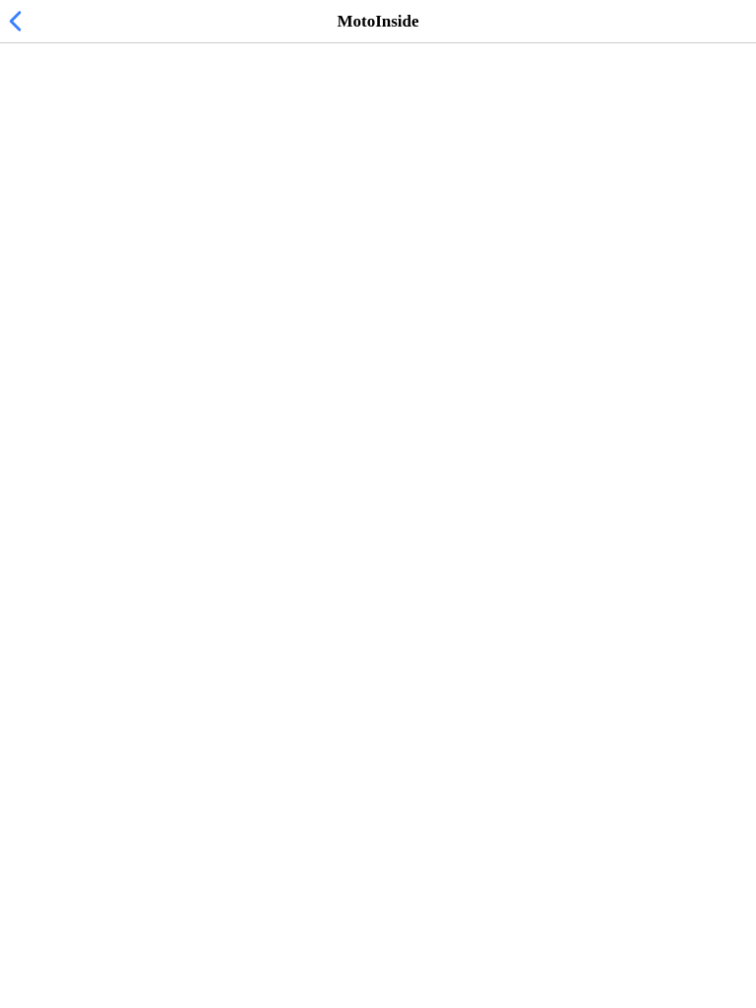
click at [4, 36] on span "button" at bounding box center [15, 21] width 22 height 31
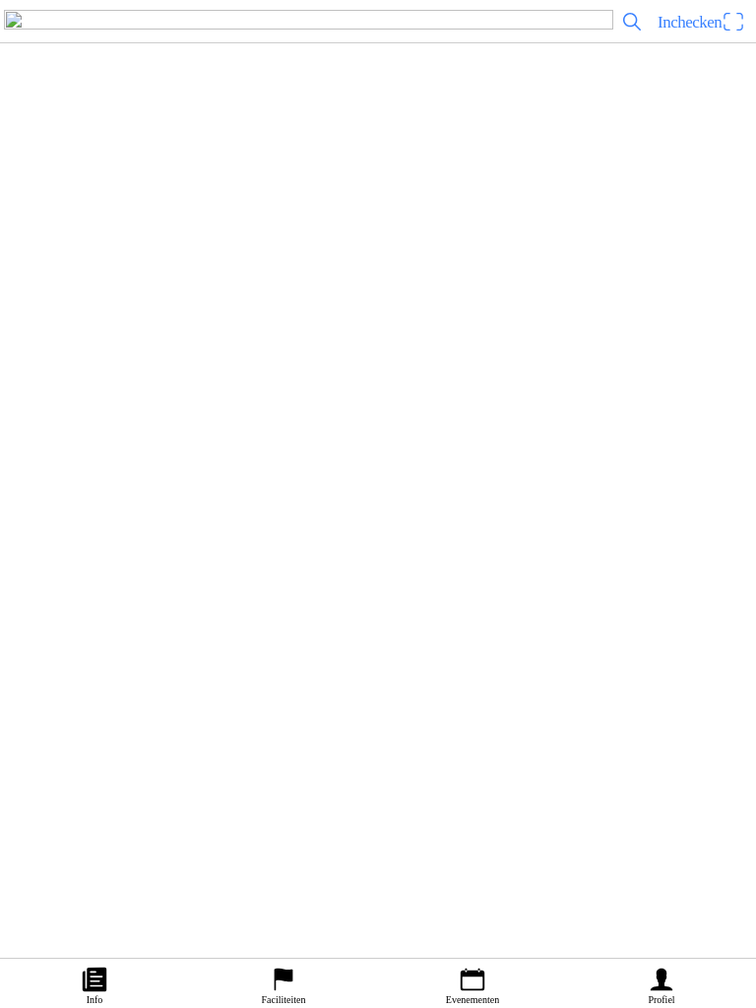
click at [294, 969] on icon "flag" at bounding box center [284, 980] width 30 height 30
click at [71, 237] on img at bounding box center [43, 209] width 55 height 55
click at [674, 981] on icon "person" at bounding box center [662, 980] width 30 height 30
click at [94, 979] on icon "paper" at bounding box center [95, 980] width 30 height 30
click at [480, 986] on icon "calendar" at bounding box center [473, 980] width 30 height 30
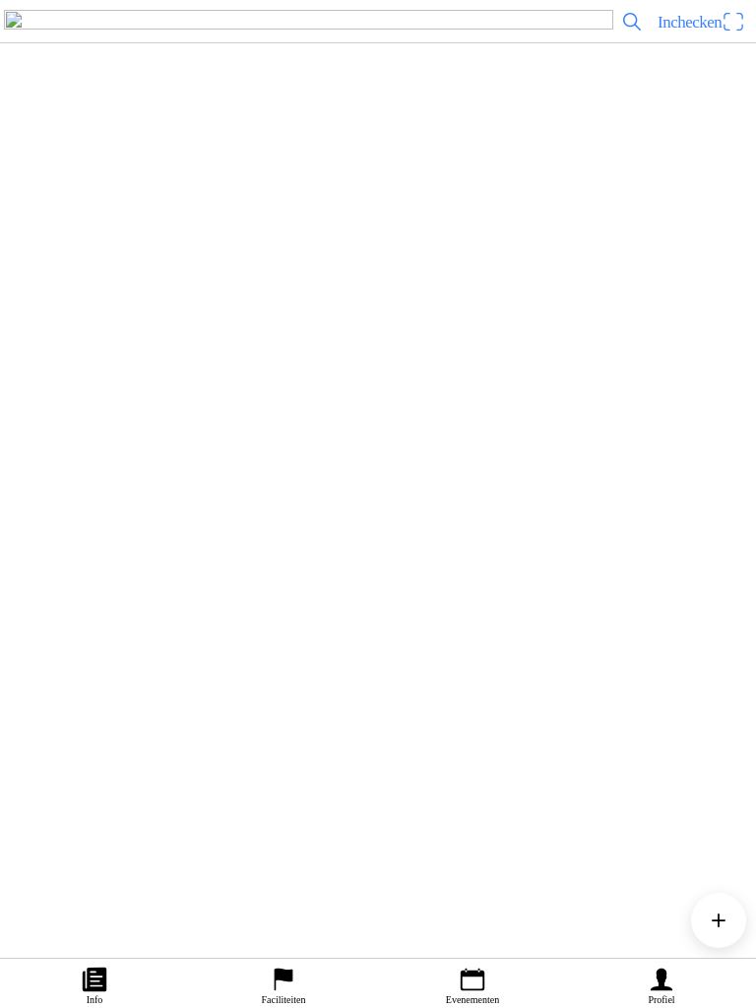
click at [653, 1002] on ion-label "Profiel" at bounding box center [661, 999] width 27 height 11
click at [729, 242] on icon "arrow forward" at bounding box center [739, 233] width 20 height 20
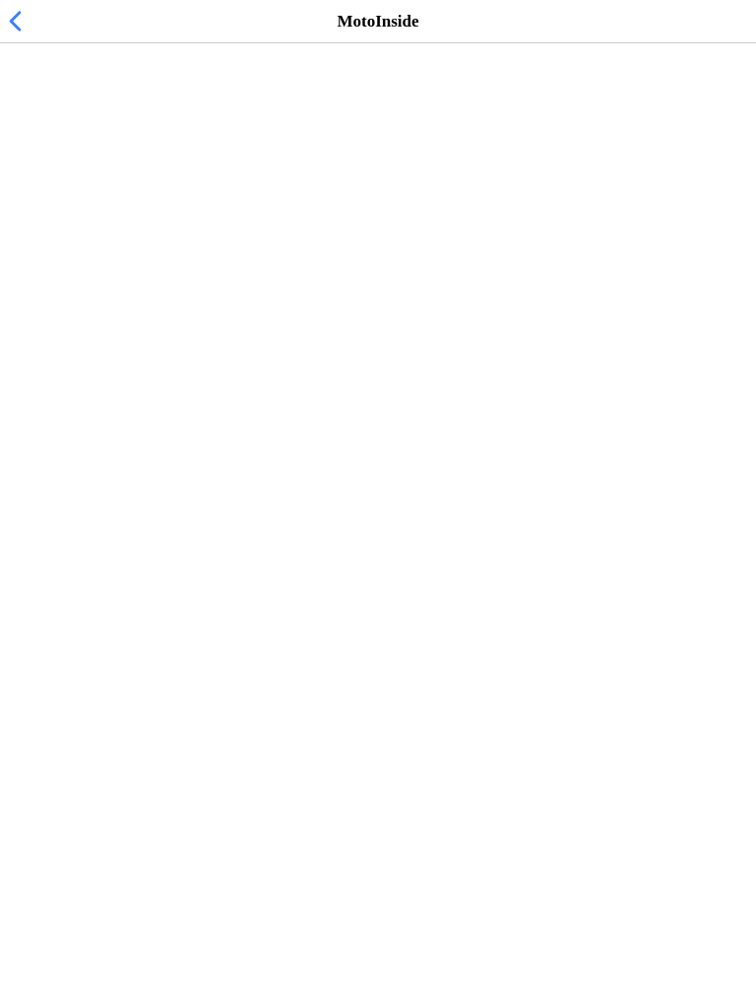
click at [645, 100] on div "MC de Peelrijders - Nederweert-Eind" at bounding box center [408, 71] width 642 height 58
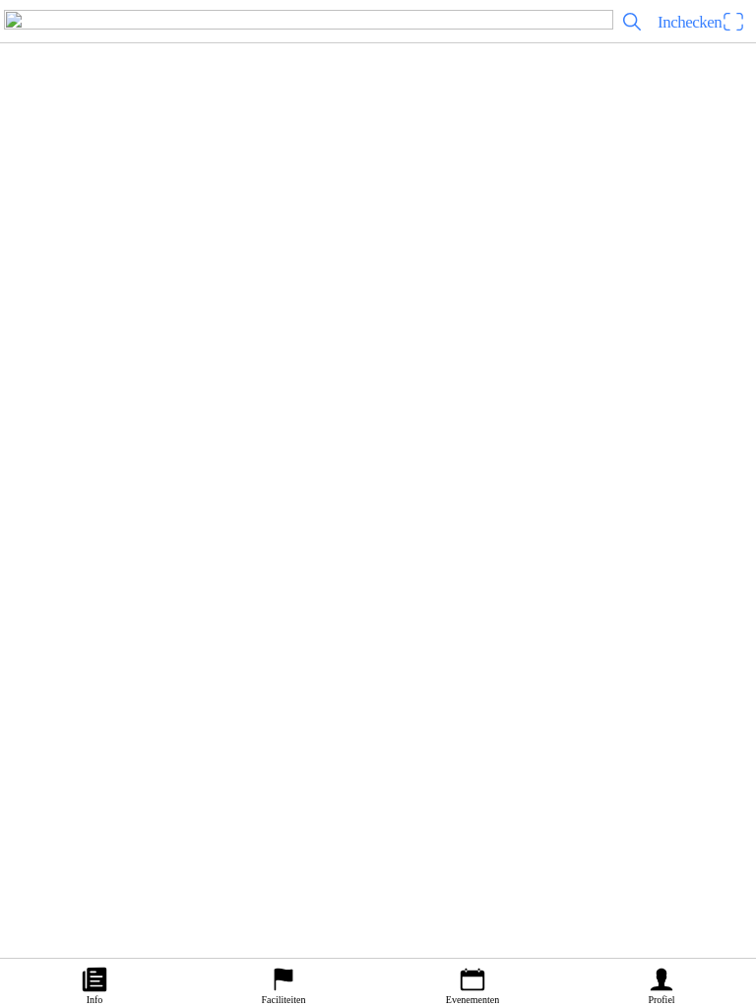
click at [32, 497] on span "button" at bounding box center [23, 490] width 18 height 27
click at [685, 975] on link "Profiel" at bounding box center [661, 983] width 189 height 49
click at [710, 32] on span "Inchecken" at bounding box center [690, 22] width 64 height 19
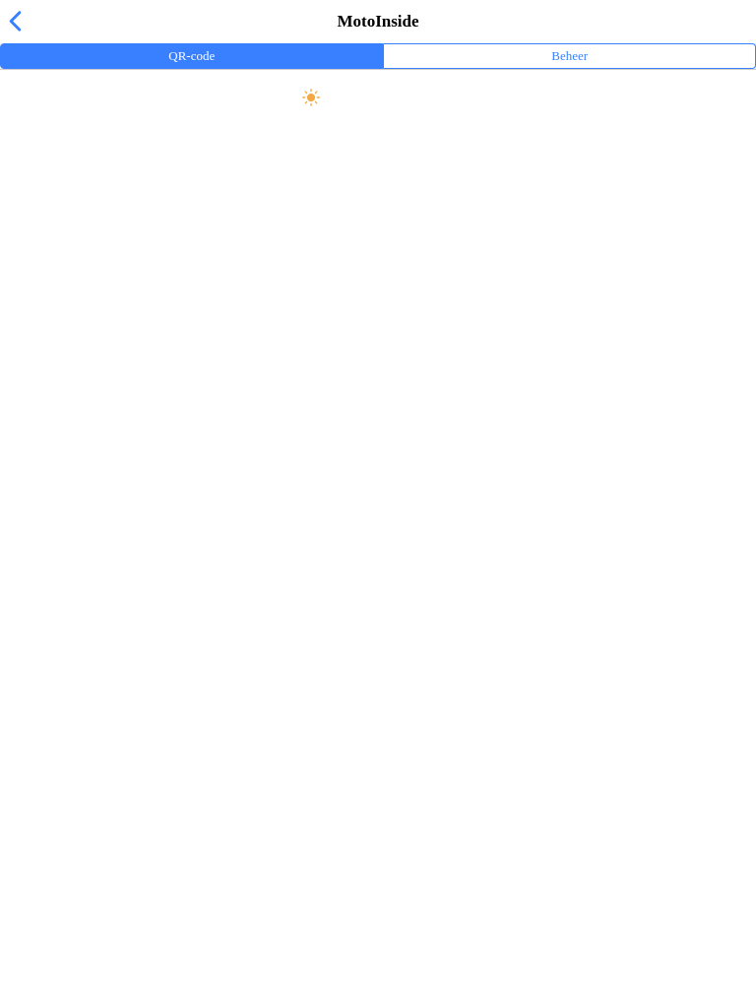
click at [604, 68] on button "Beheer" at bounding box center [569, 56] width 371 height 24
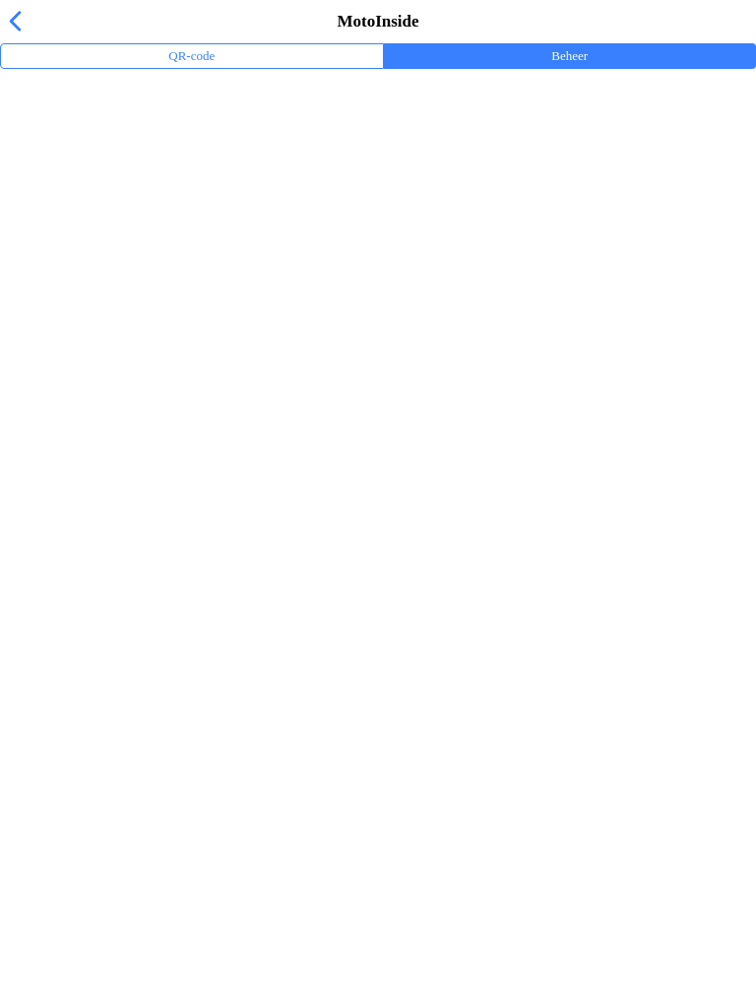
click at [191, 139] on ion-label "Trainingsevenementen" at bounding box center [378, 129] width 725 height 20
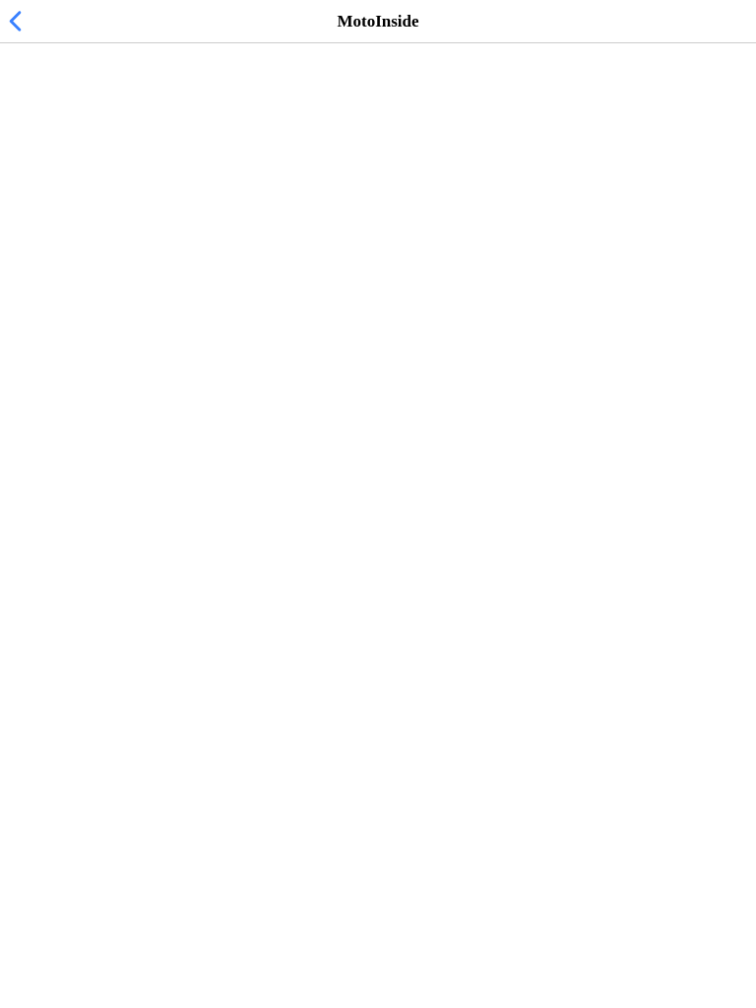
click at [134, 130] on span "zo 12 okt. - 10:00" at bounding box center [75, 120] width 118 height 19
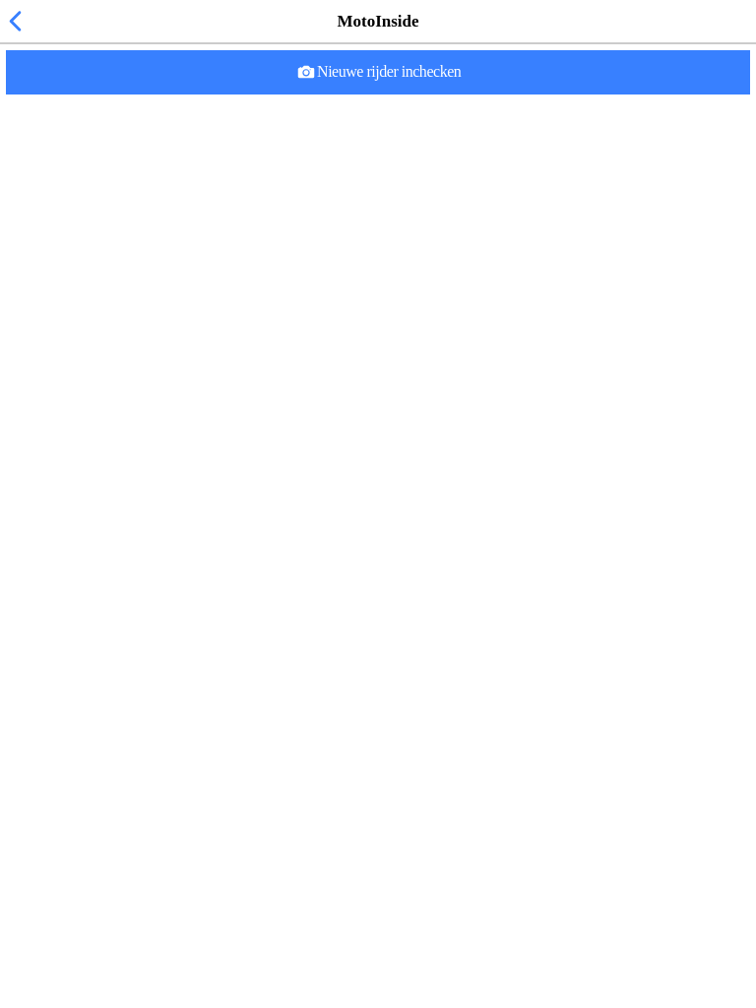
click at [463, 98] on div "Nieuwe rijder inchecken" at bounding box center [378, 72] width 748 height 52
click at [499, 95] on span "Nieuwe rijder inchecken" at bounding box center [378, 72] width 713 height 44
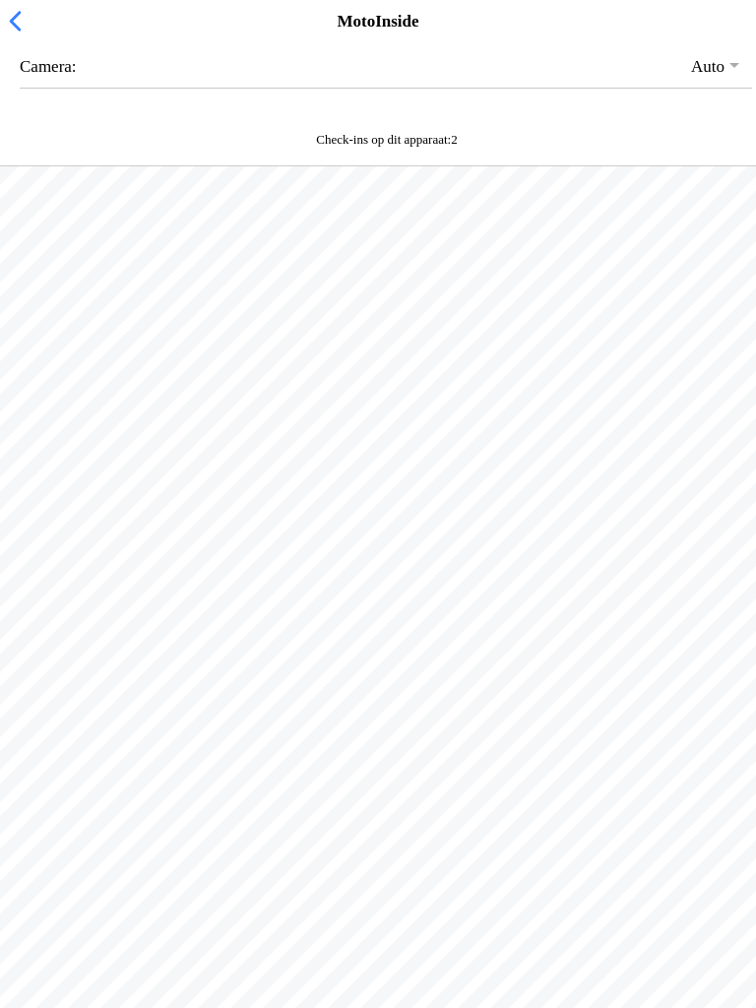
click at [36, 35] on div "MotoInside" at bounding box center [378, 21] width 756 height 43
click at [15, 33] on span "button" at bounding box center [15, 21] width 22 height 31
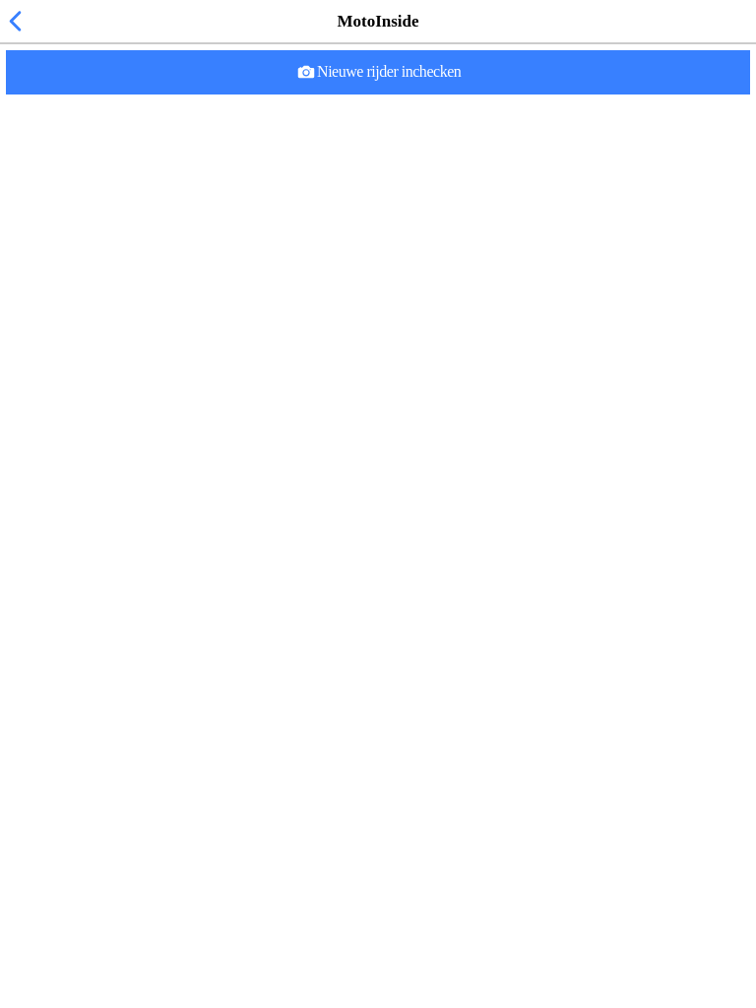
click at [12, 36] on span "button" at bounding box center [15, 21] width 22 height 31
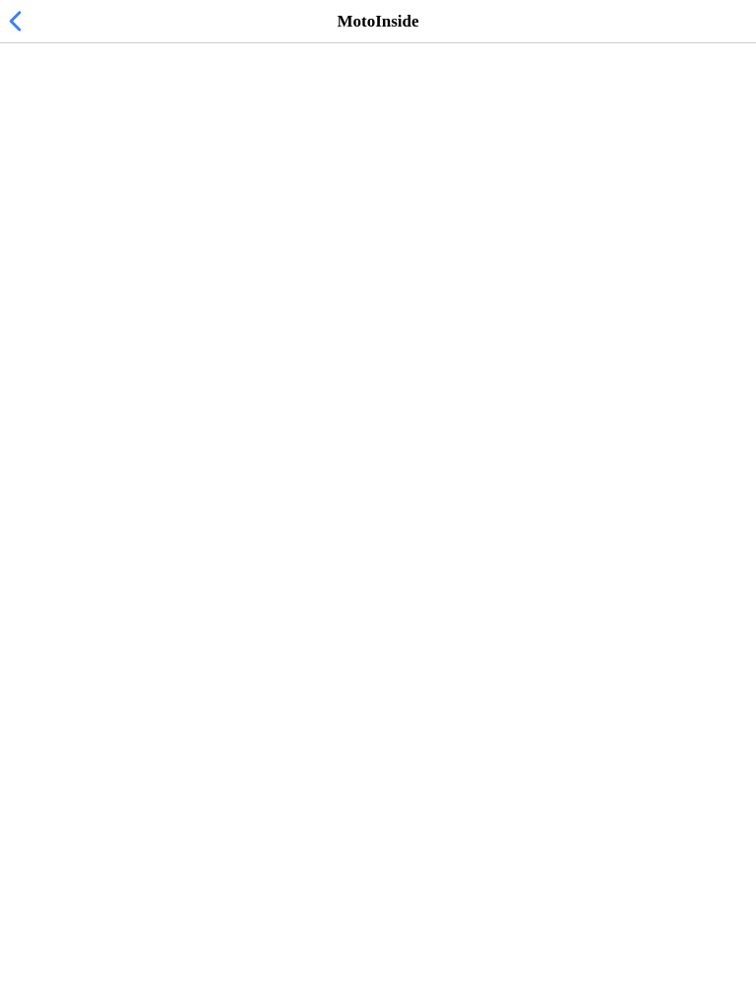
click at [21, 36] on span "button" at bounding box center [15, 21] width 22 height 31
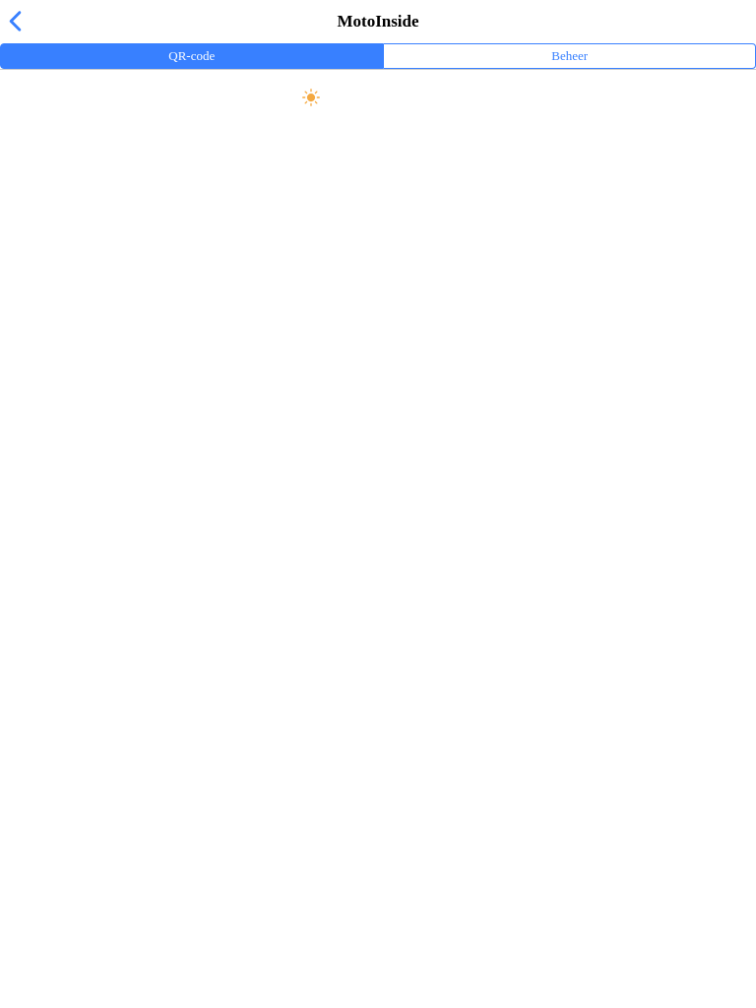
click at [626, 68] on button "Beheer" at bounding box center [569, 56] width 371 height 24
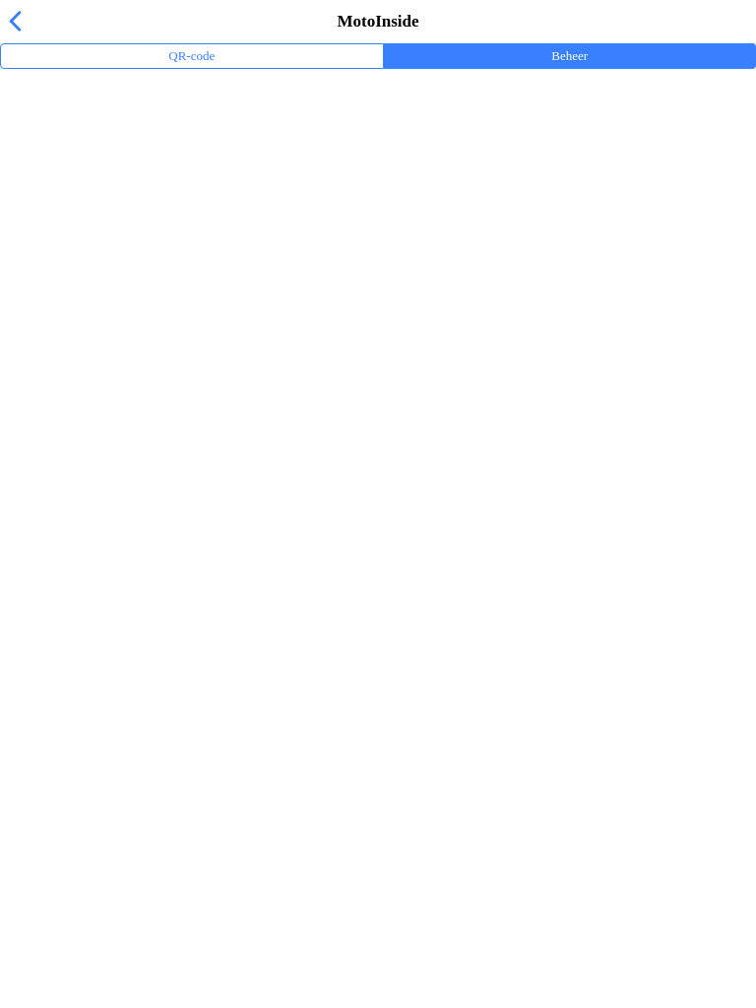
click at [582, 68] on button "Beheer" at bounding box center [569, 56] width 371 height 24
click at [152, 139] on ion-label "Trainingsevenementen" at bounding box center [378, 129] width 725 height 20
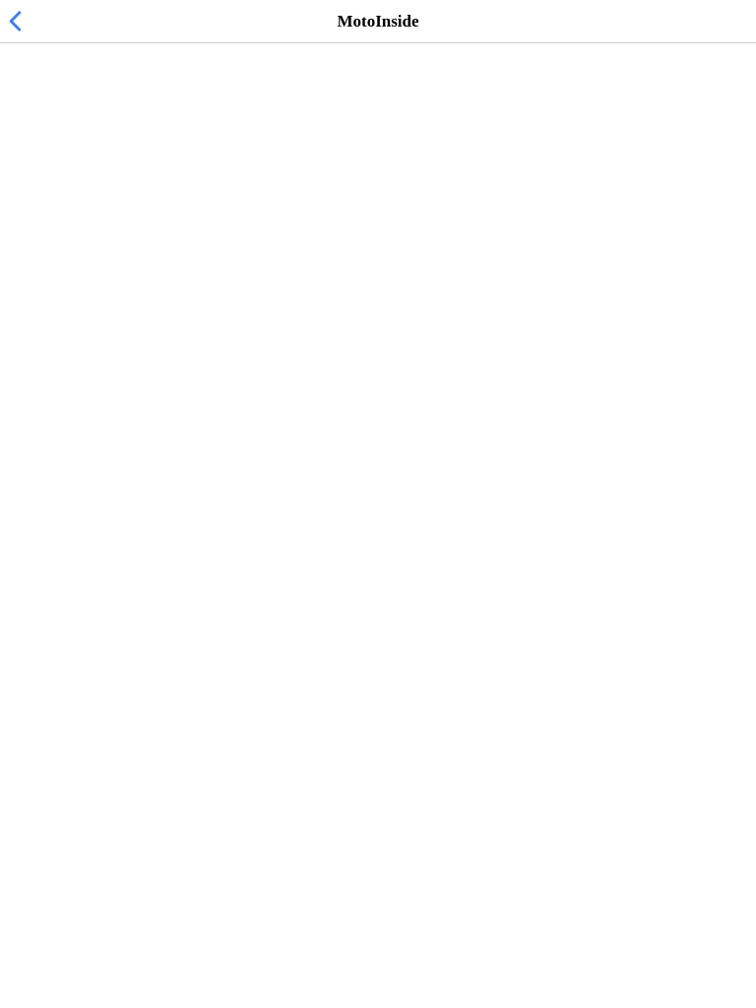
click at [134, 130] on span "zo 12 okt. - 10:00" at bounding box center [75, 120] width 118 height 19
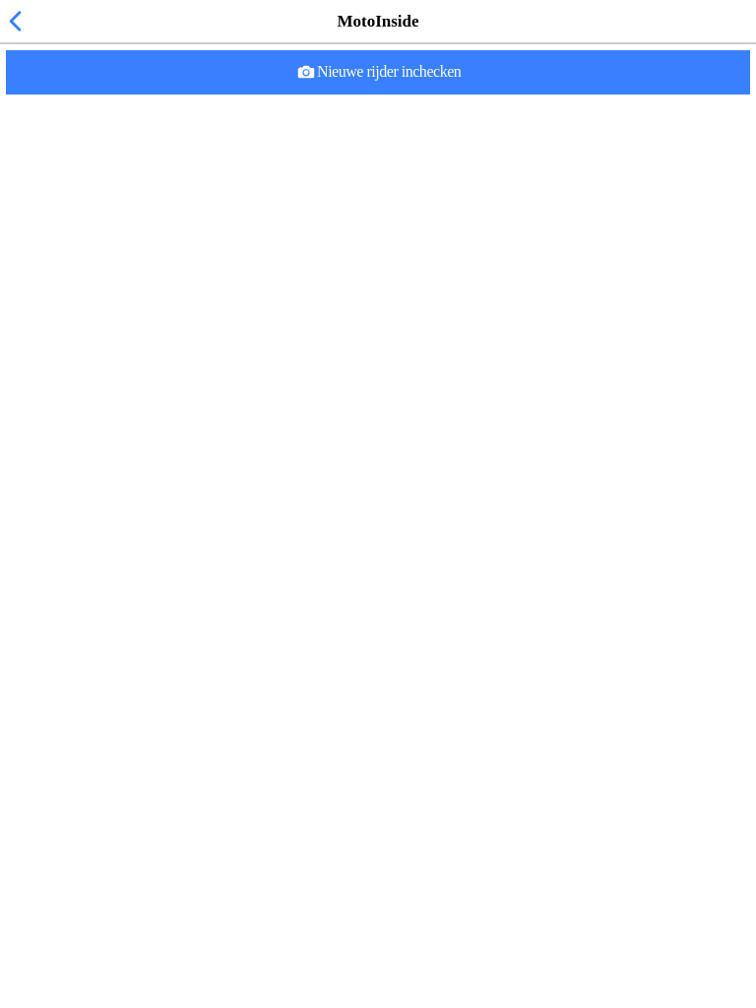
click at [479, 95] on span "Nieuwe rijder inchecken" at bounding box center [378, 72] width 713 height 44
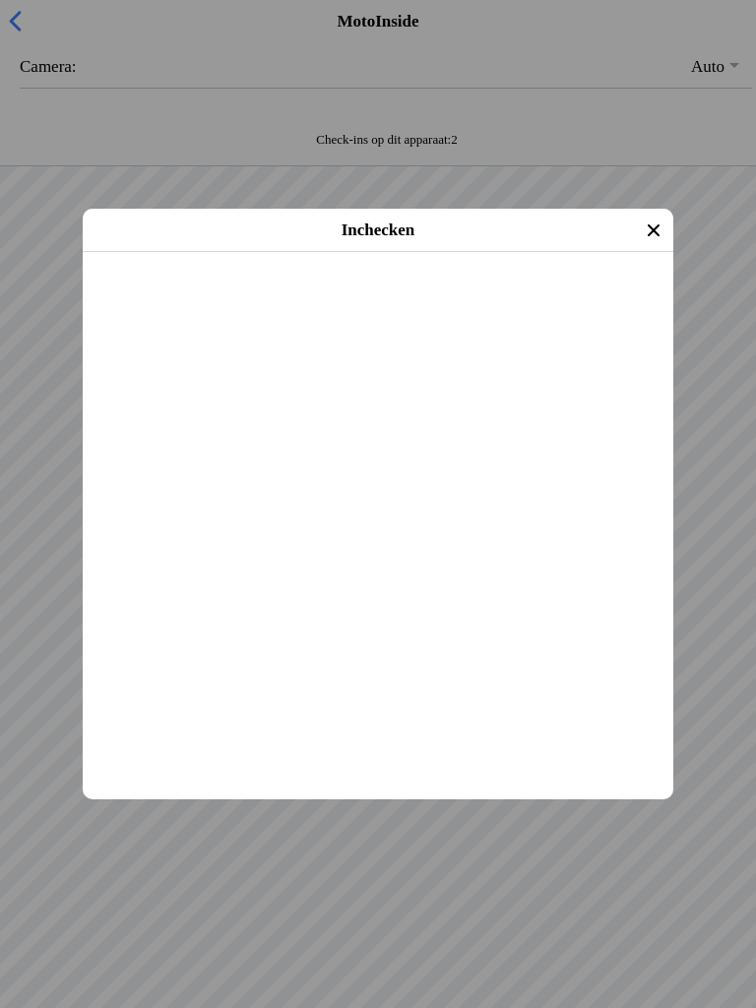
click at [419, 300] on span "Inchecken" at bounding box center [377, 278] width 555 height 44
click at [473, 300] on span "Inchecken" at bounding box center [377, 278] width 555 height 44
click at [0, 0] on slot "Inchecken" at bounding box center [0, 0] width 0 height 0
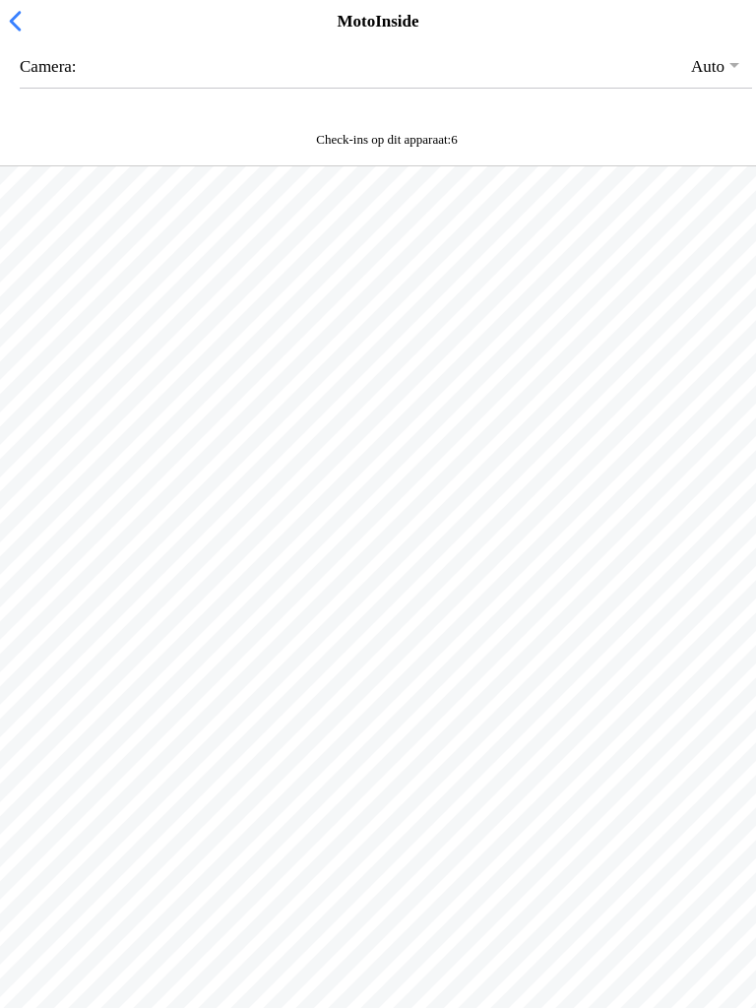
click at [346, 544] on div at bounding box center [378, 355] width 756 height 378
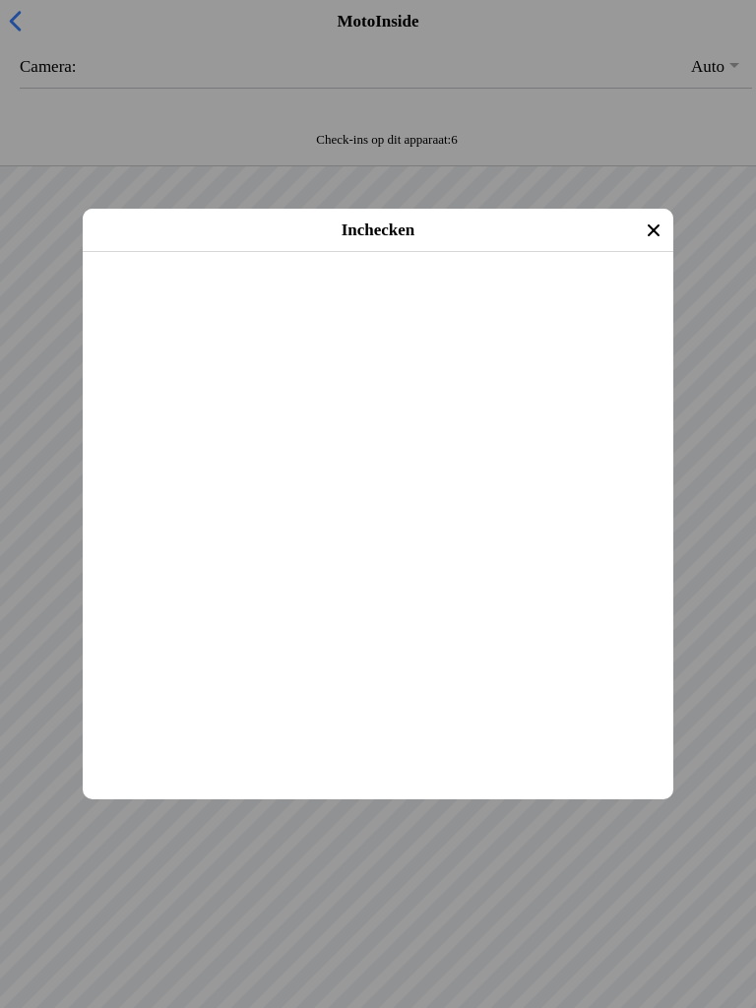
click at [444, 300] on span "Inchecken" at bounding box center [377, 278] width 555 height 44
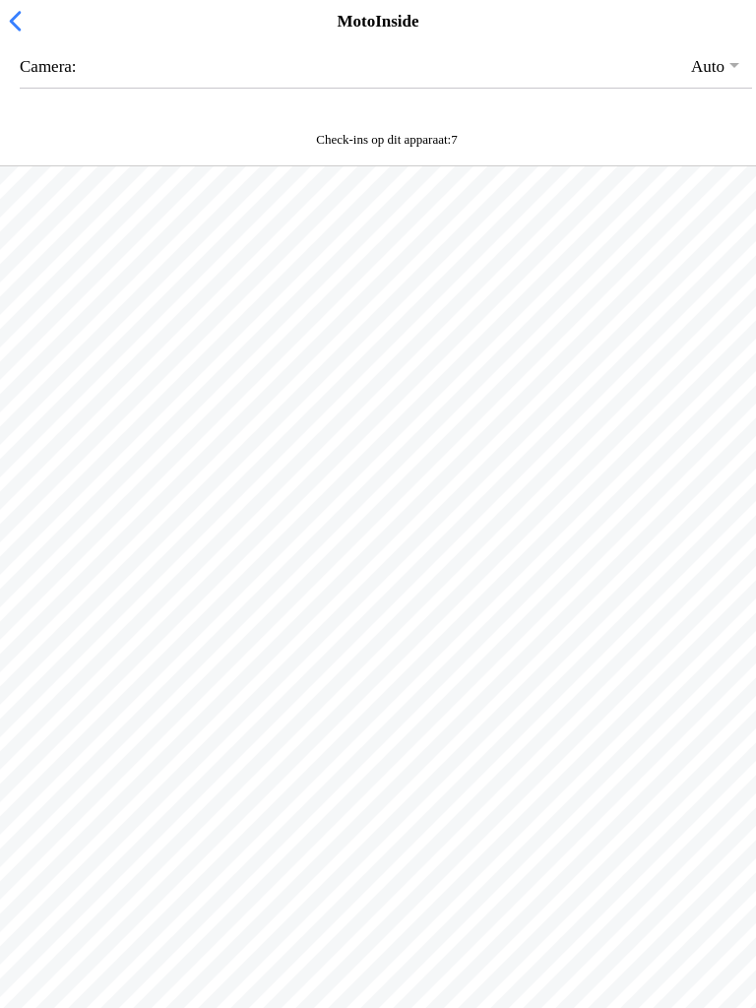
click at [12, 36] on span "button" at bounding box center [15, 21] width 22 height 31
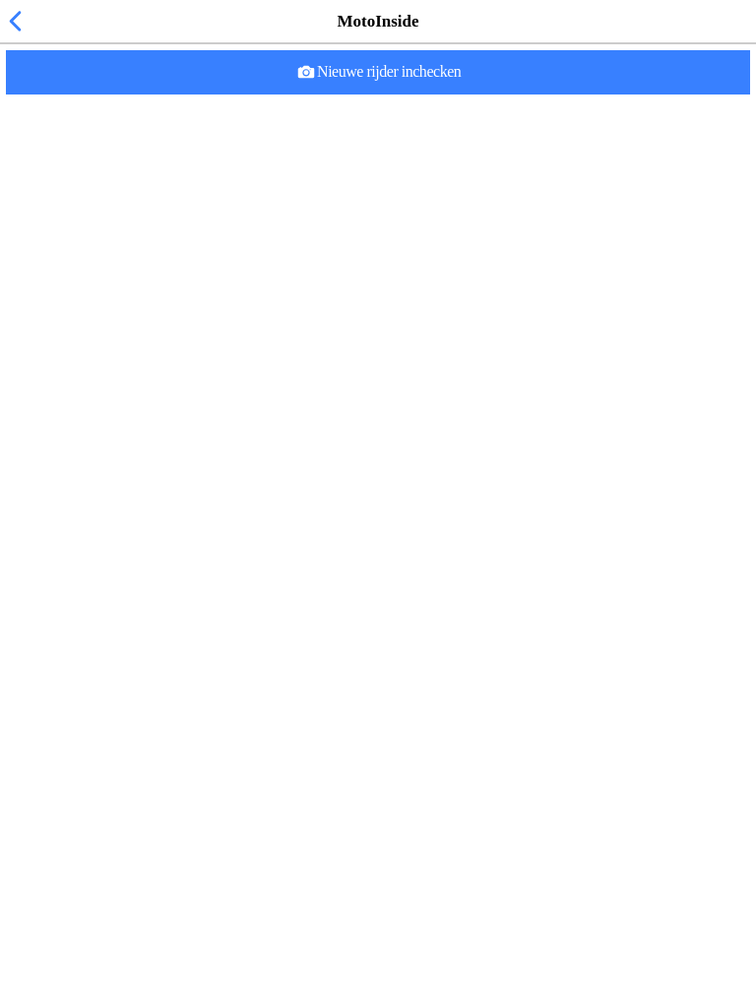
click at [0, 0] on slot "Nieuwe rijder inchecken" at bounding box center [0, 0] width 0 height 0
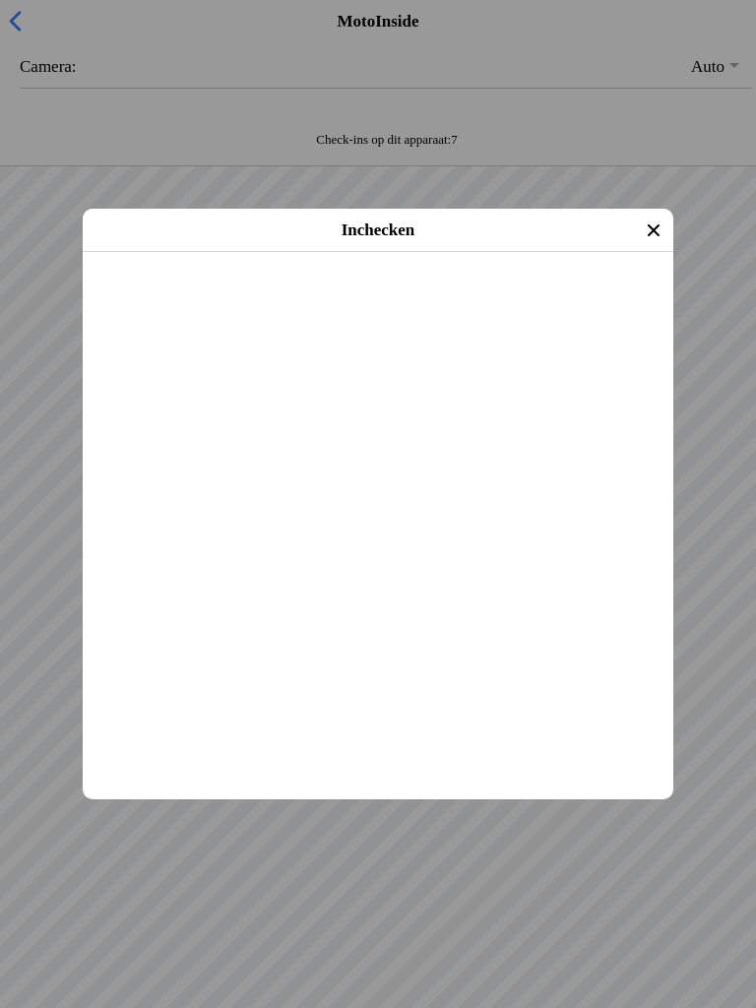
click at [547, 300] on span "Inchecken" at bounding box center [377, 278] width 555 height 44
click at [460, 300] on span "Inchecken" at bounding box center [377, 278] width 555 height 44
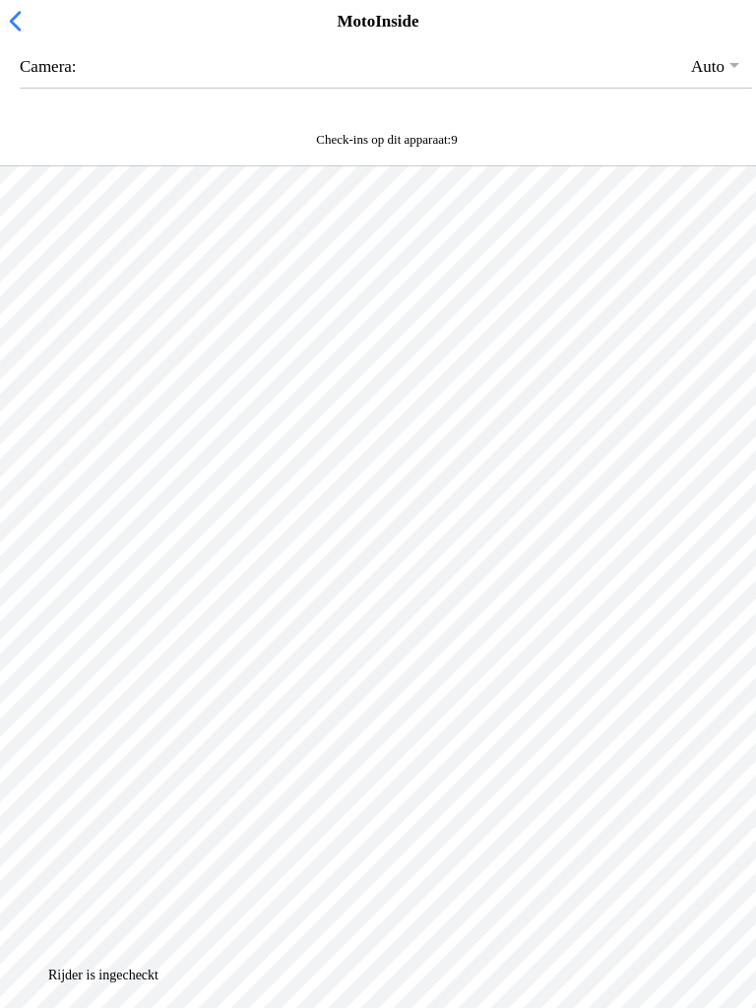
click at [310, 686] on div at bounding box center [378, 670] width 756 height 1008
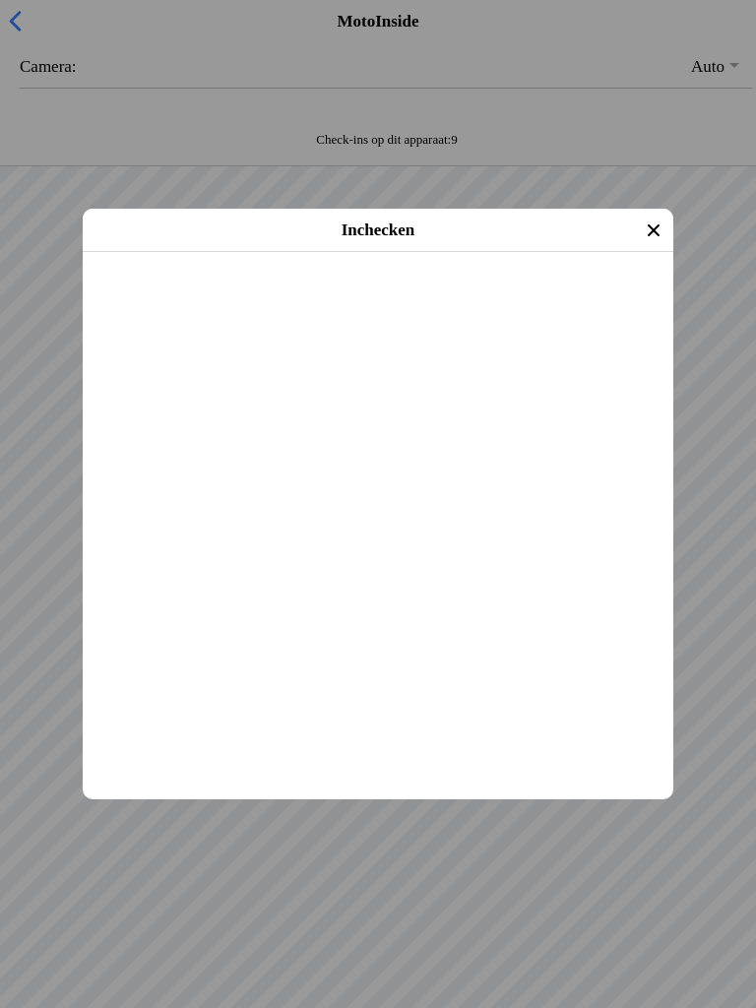
click at [482, 300] on span "Inchecken" at bounding box center [377, 278] width 555 height 44
click at [198, 300] on span "Inchecken" at bounding box center [377, 278] width 555 height 44
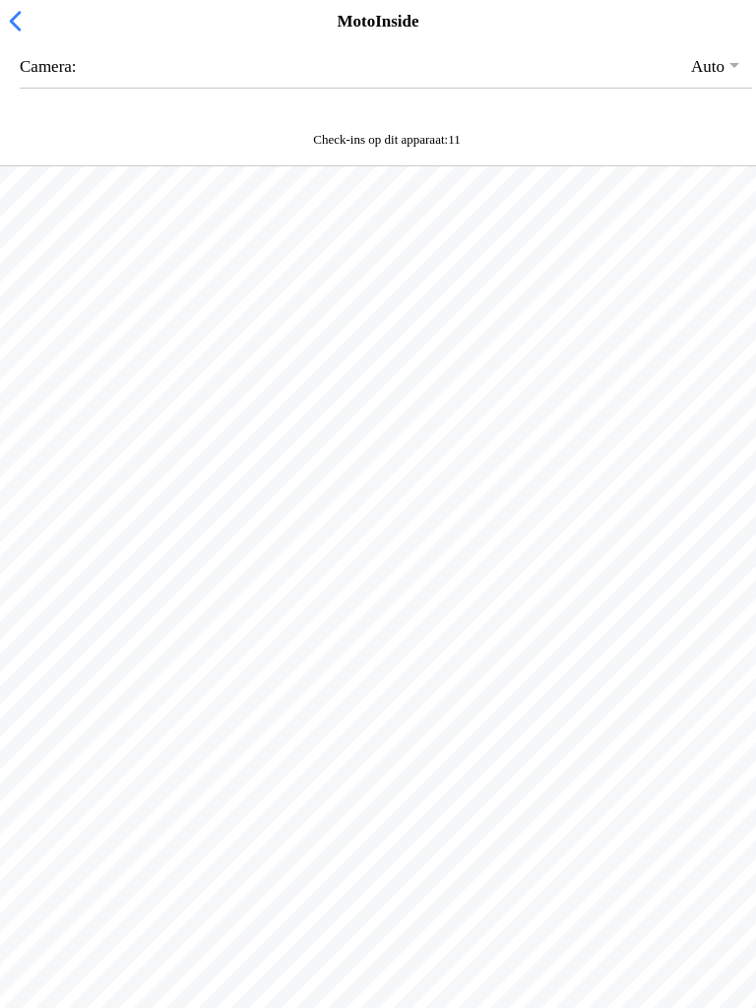
click at [68, 76] on button "button" at bounding box center [386, 66] width 732 height 42
click at [26, 36] on span "button" at bounding box center [15, 21] width 22 height 31
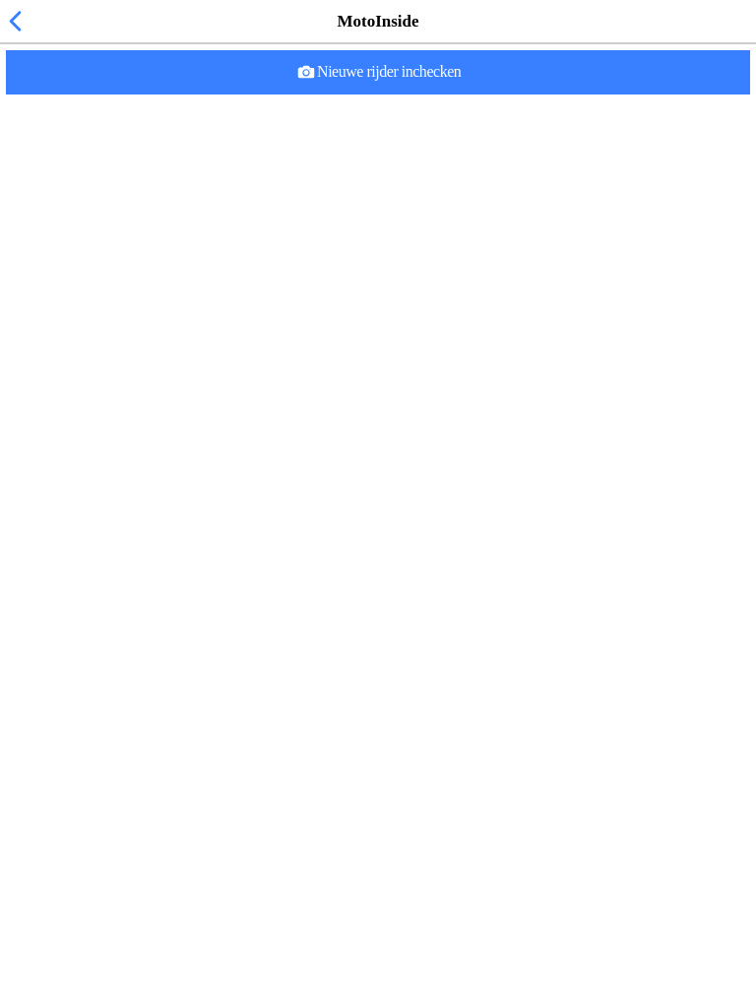
click at [511, 95] on span "Nieuwe rijder inchecken" at bounding box center [378, 72] width 713 height 44
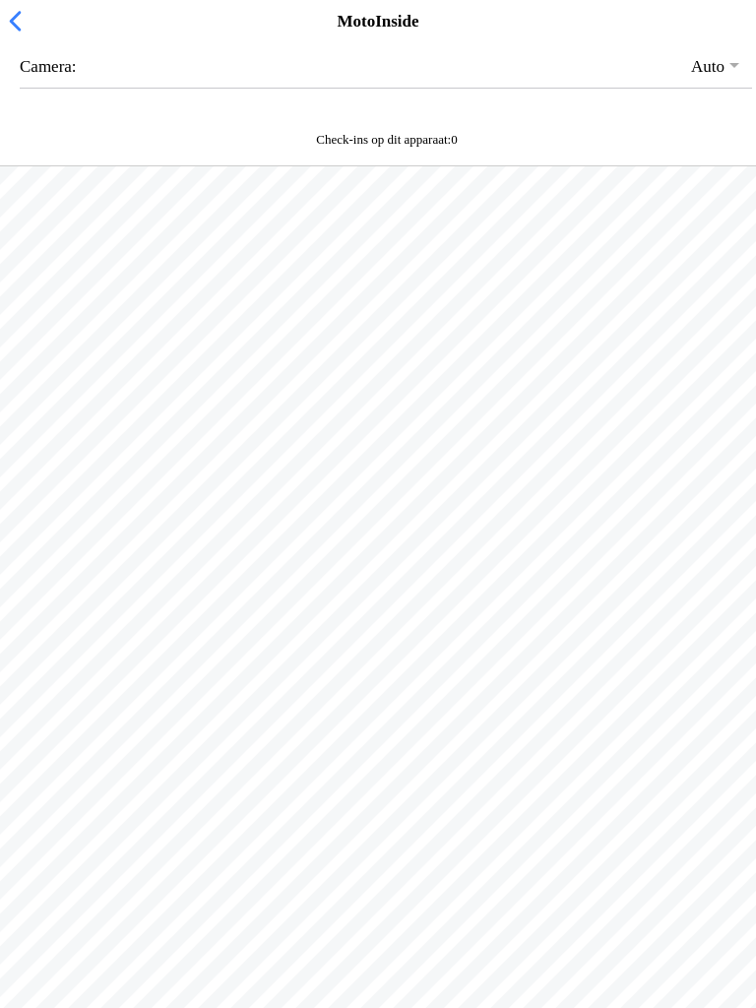
click at [257, 544] on div at bounding box center [378, 355] width 756 height 378
click at [331, 544] on div at bounding box center [378, 355] width 756 height 378
click at [14, 36] on span "button" at bounding box center [15, 21] width 22 height 31
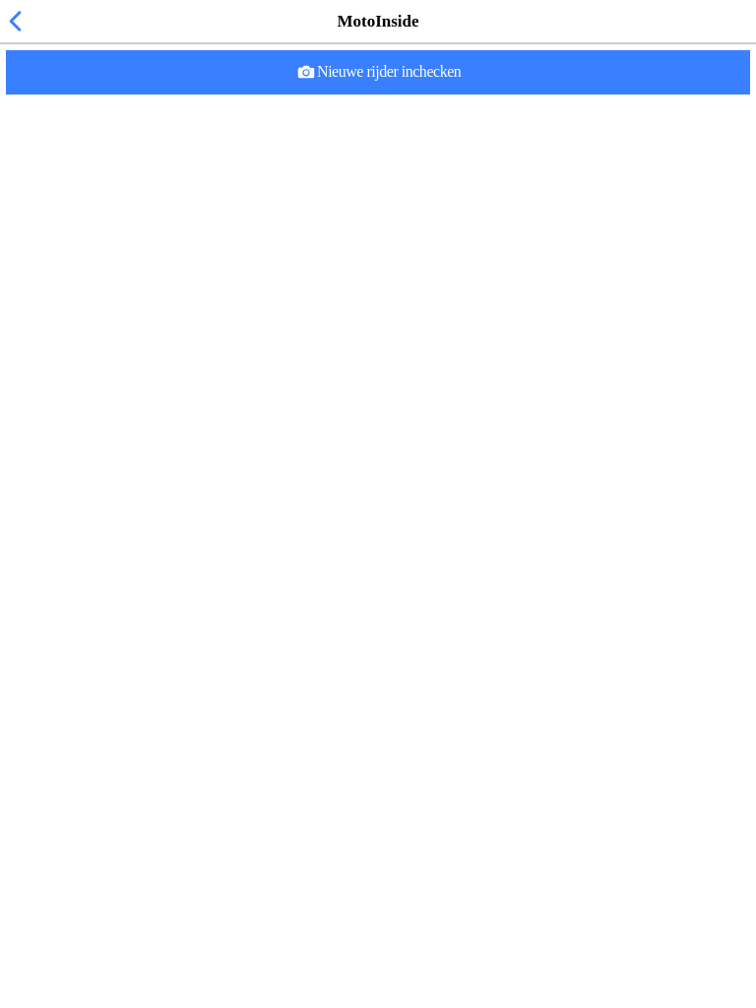
click at [444, 95] on span "Nieuwe rijder inchecken" at bounding box center [378, 72] width 713 height 44
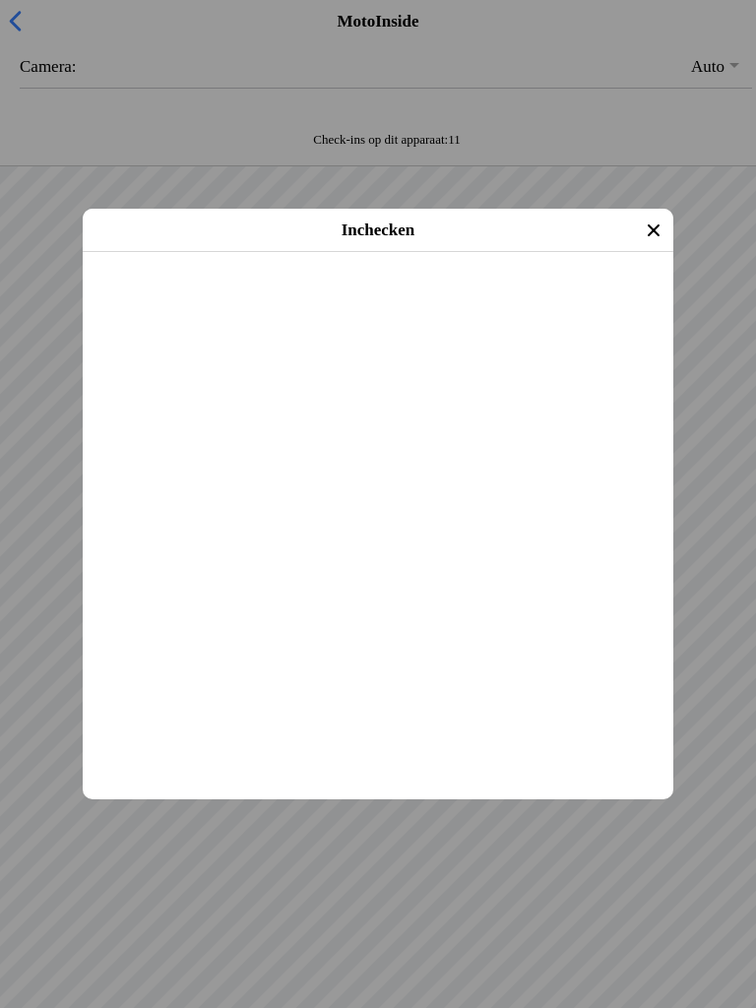
click at [453, 300] on span "Inchecken" at bounding box center [377, 278] width 555 height 44
click at [655, 234] on icon "close" at bounding box center [654, 231] width 32 height 32
click at [412, 300] on span "Inchecken" at bounding box center [377, 278] width 555 height 44
click at [448, 252] on main "[PERSON_NAME] [DATE] (29 jaar oud) Evenement: Vrij trainen zondag 10:00-1300 [D…" at bounding box center [378, 252] width 591 height 0
click at [478, 300] on span "Inchecken" at bounding box center [377, 278] width 555 height 44
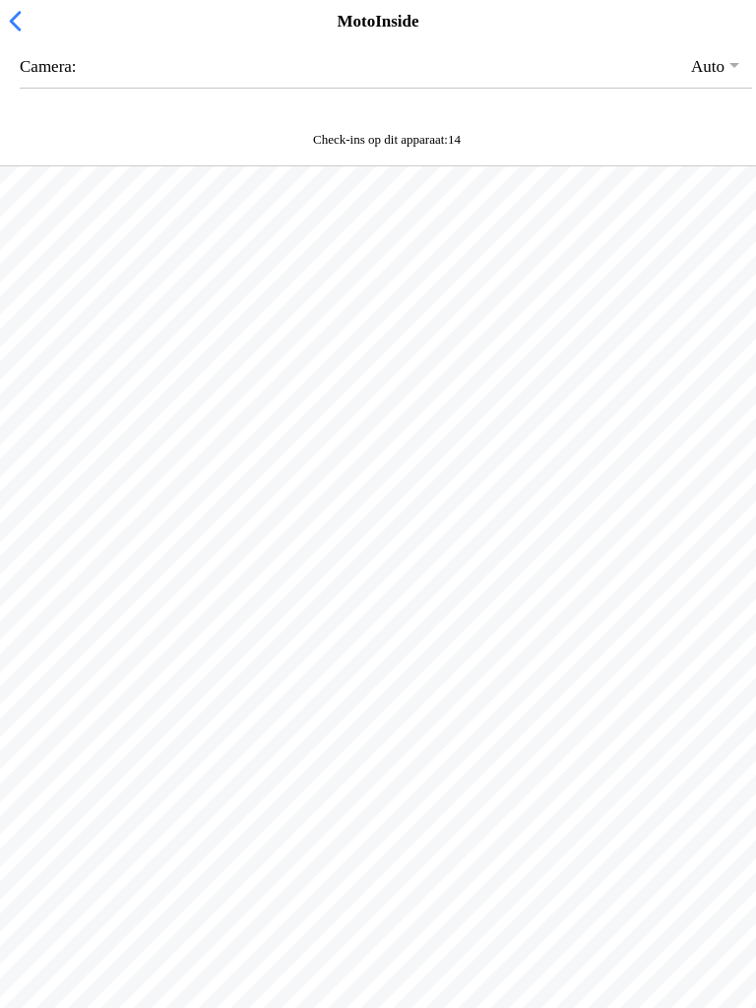
click at [19, 29] on span "button" at bounding box center [15, 21] width 22 height 31
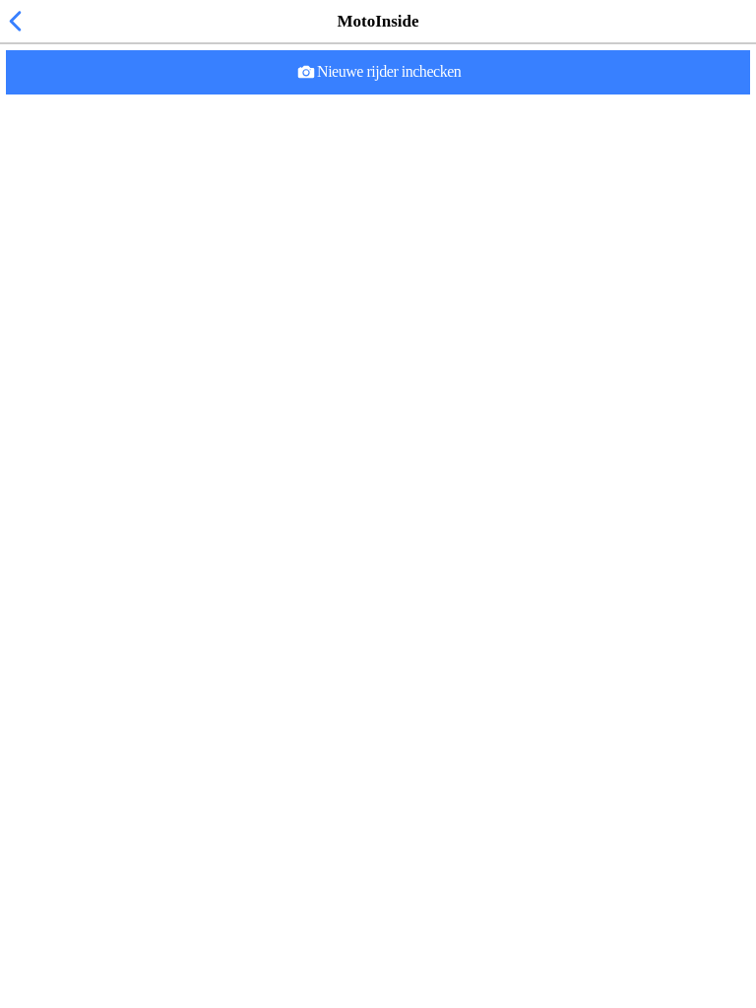
click at [560, 95] on span "Nieuwe rijder inchecken" at bounding box center [378, 72] width 713 height 44
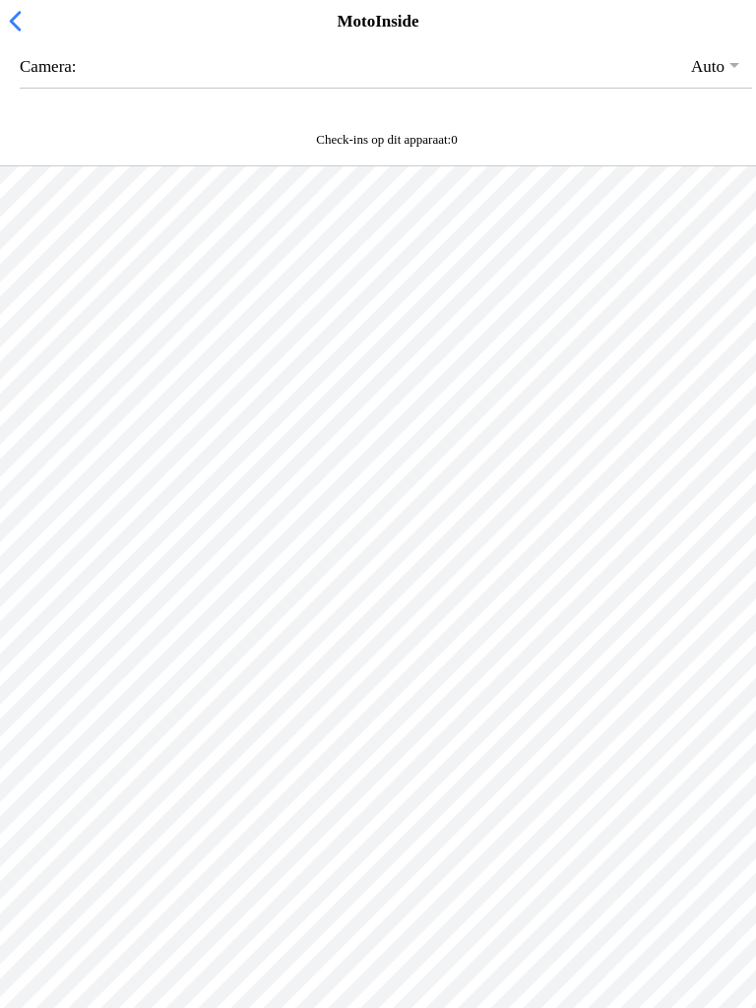
click at [685, 813] on div at bounding box center [378, 670] width 756 height 1008
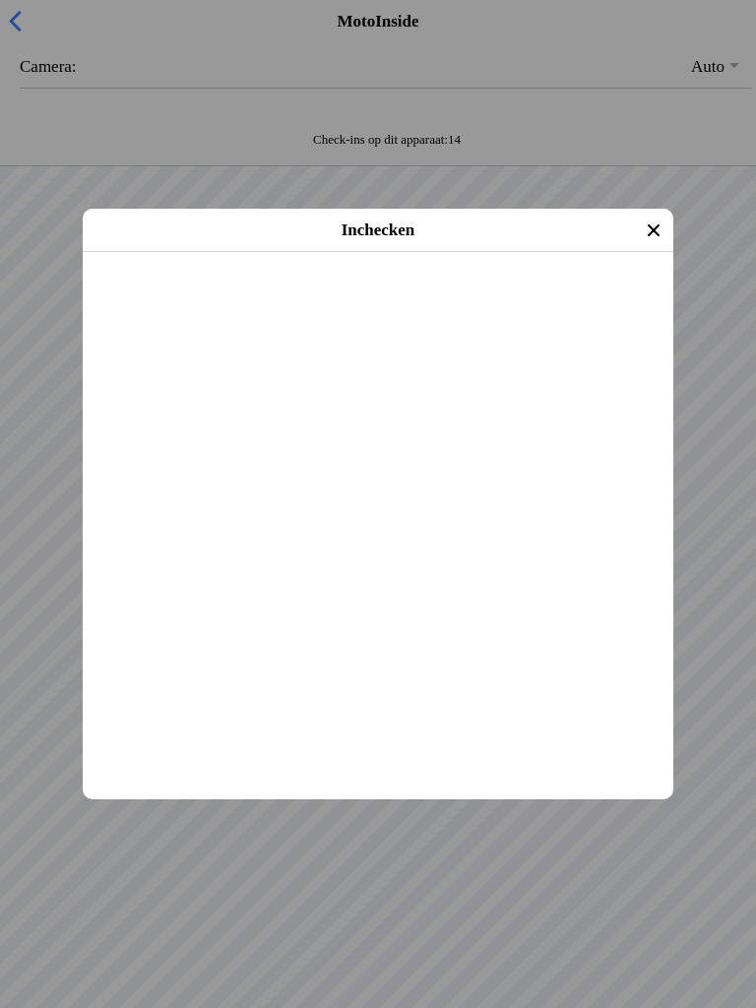
click at [197, 300] on span "Inchecken" at bounding box center [377, 278] width 555 height 44
click at [0, 0] on slot "Inchecken" at bounding box center [0, 0] width 0 height 0
click at [375, 300] on span "Inchecken" at bounding box center [377, 278] width 555 height 44
click at [0, 0] on slot "Inchecken" at bounding box center [0, 0] width 0 height 0
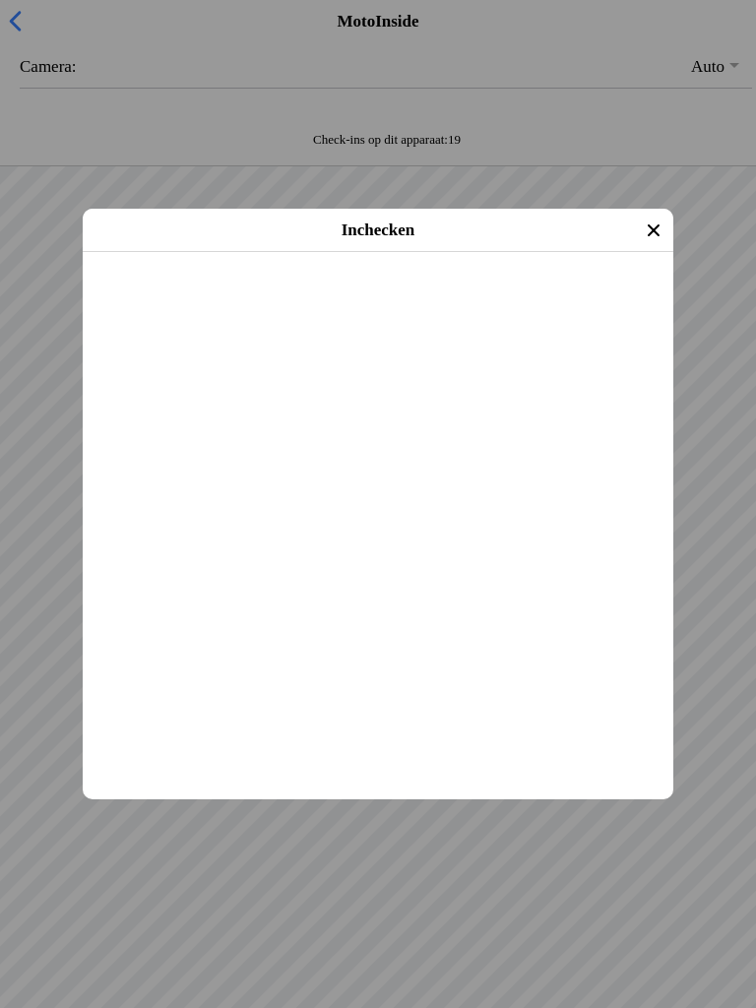
click at [0, 0] on slot "Inchecken" at bounding box center [0, 0] width 0 height 0
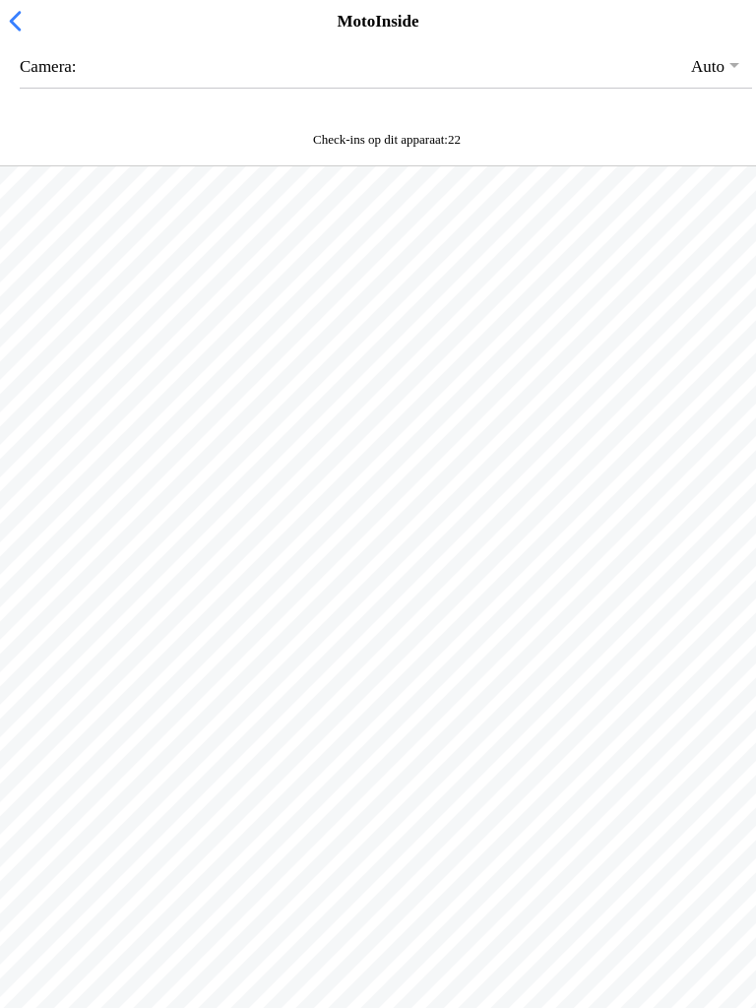
click at [5, 116] on div "Camera: Auto Front Camera Back Camera" at bounding box center [378, 83] width 748 height 74
click at [437, 800] on ion-backdrop at bounding box center [378, 504] width 756 height 1008
click at [516, 340] on div at bounding box center [378, 670] width 756 height 1008
click at [421, 517] on div at bounding box center [378, 670] width 756 height 1008
click at [68, 88] on button "button" at bounding box center [386, 66] width 732 height 42
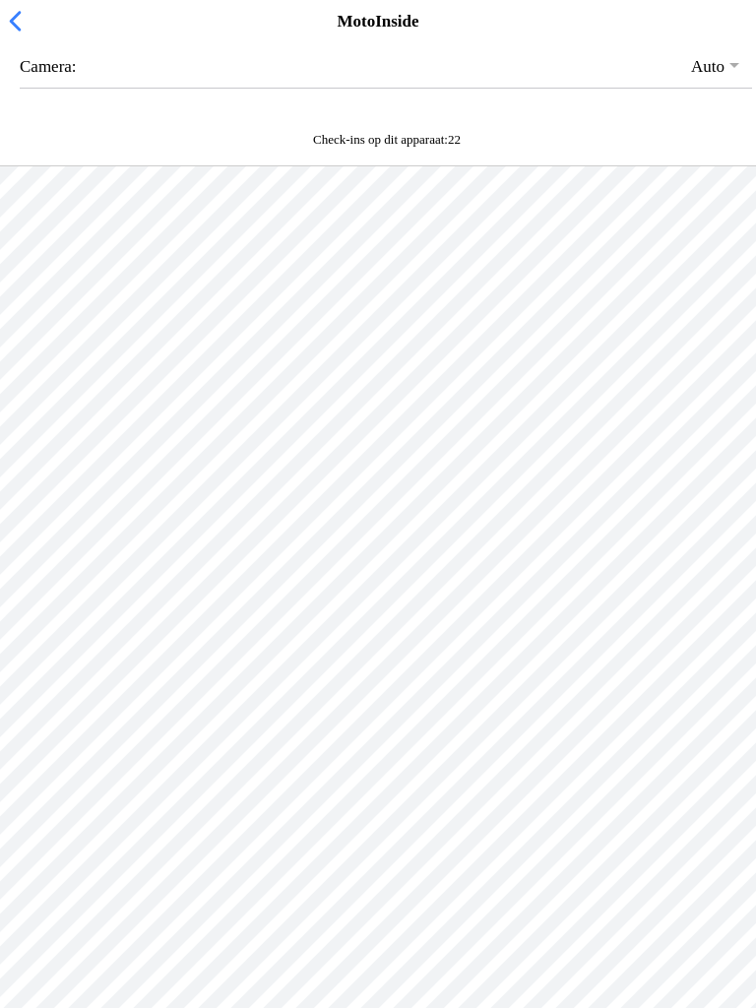
click at [18, 31] on span "button" at bounding box center [15, 21] width 22 height 31
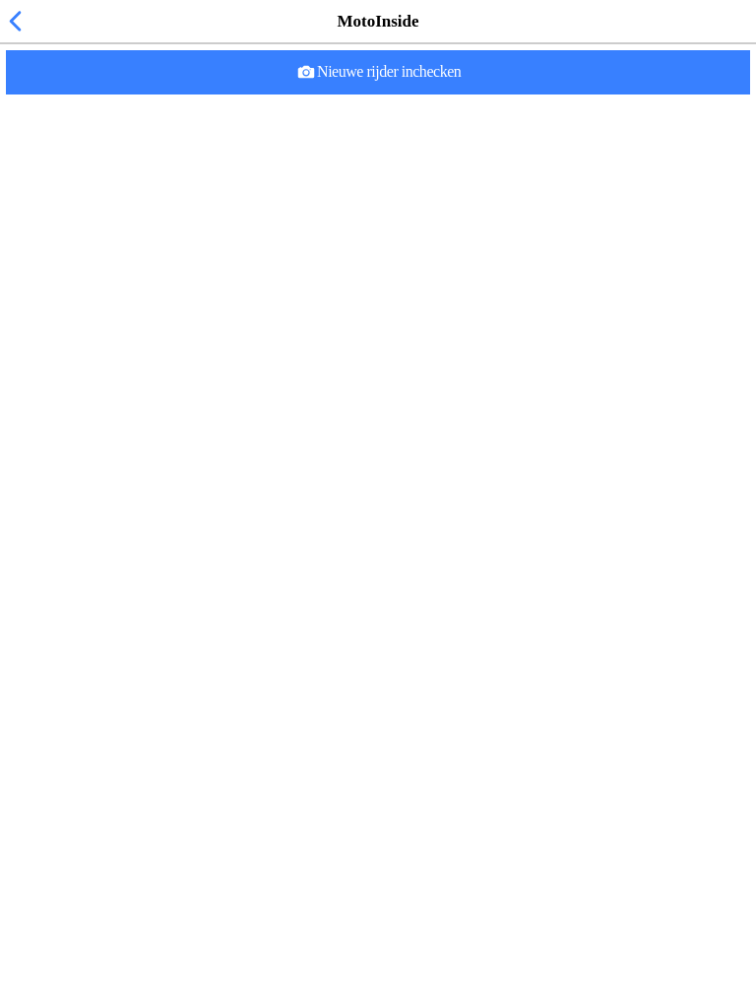
click at [466, 95] on span "Nieuwe rijder inchecken" at bounding box center [378, 72] width 713 height 44
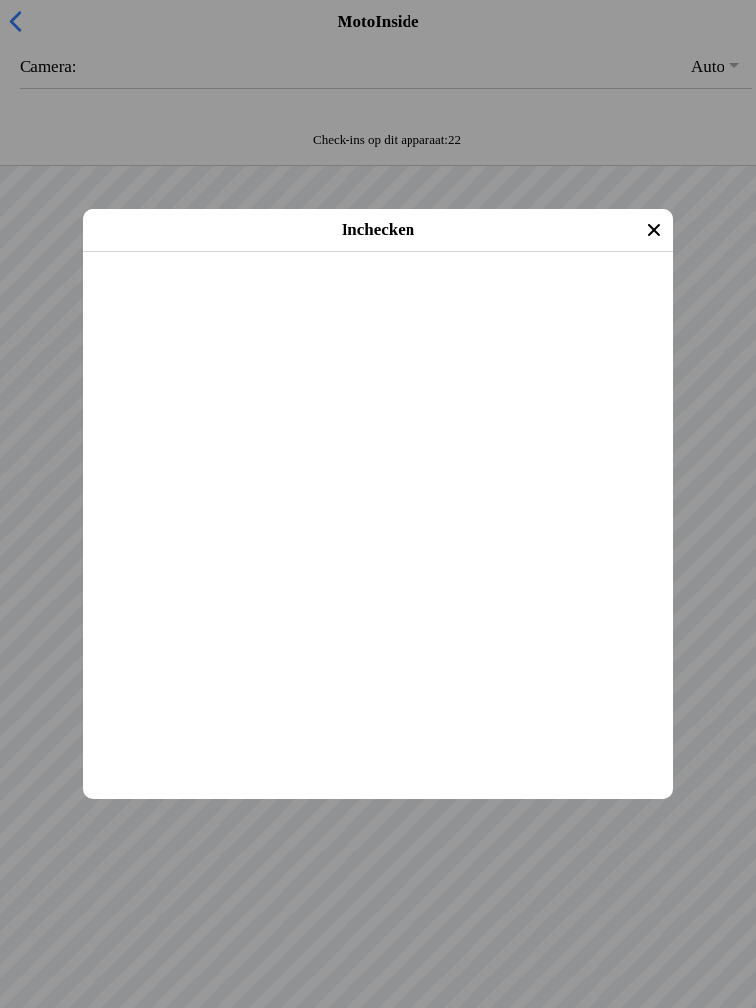
click at [499, 300] on span "Inchecken" at bounding box center [377, 278] width 555 height 44
click at [0, 0] on slot "Inchecken" at bounding box center [0, 0] width 0 height 0
click at [566, 300] on span "Inchecken" at bounding box center [377, 278] width 555 height 44
